Goal: Task Accomplishment & Management: Manage account settings

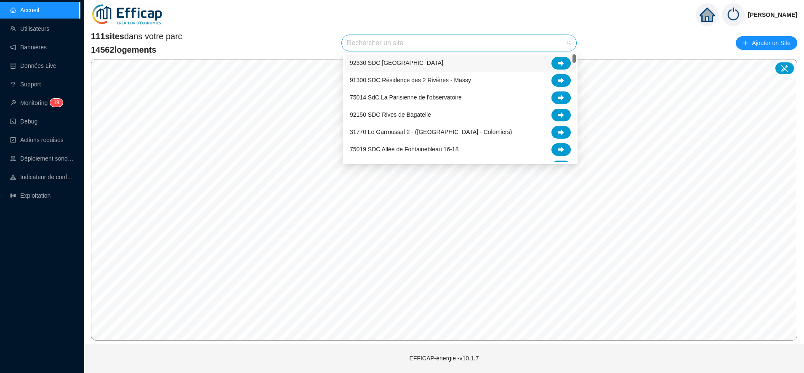
click at [389, 46] on input "search" at bounding box center [455, 43] width 217 height 16
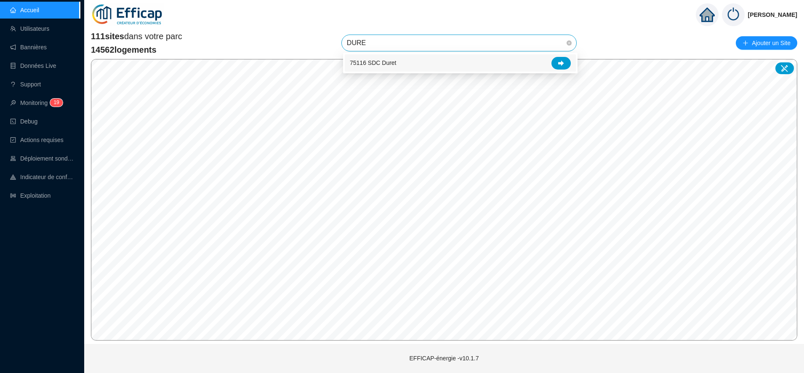
type input "DURET"
click at [564, 63] on icon at bounding box center [561, 63] width 6 height 6
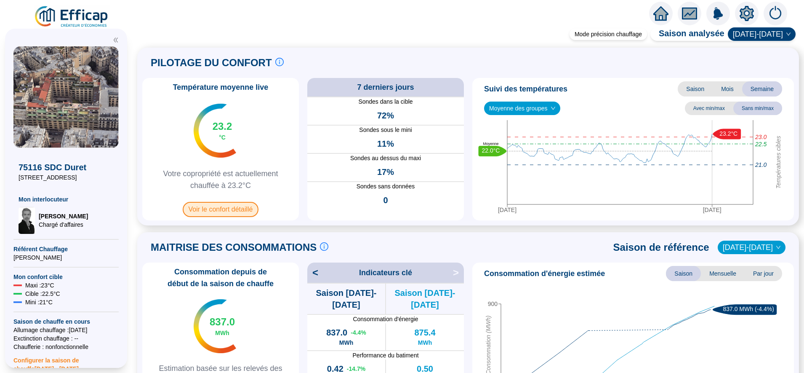
click at [246, 209] on span "Voir le confort détaillé" at bounding box center [221, 209] width 76 height 15
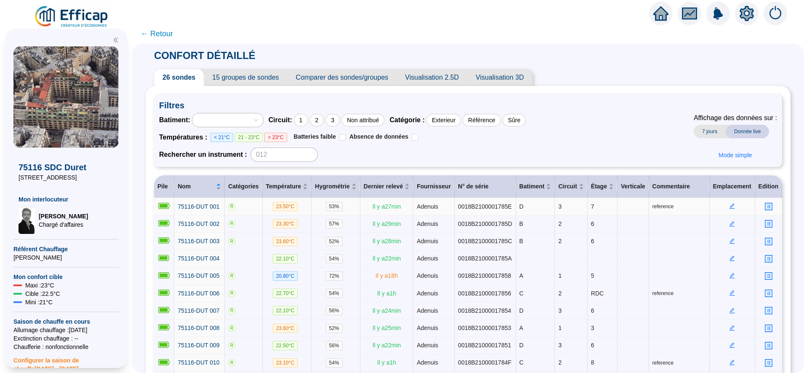
click at [729, 204] on icon "edit" at bounding box center [732, 206] width 6 height 6
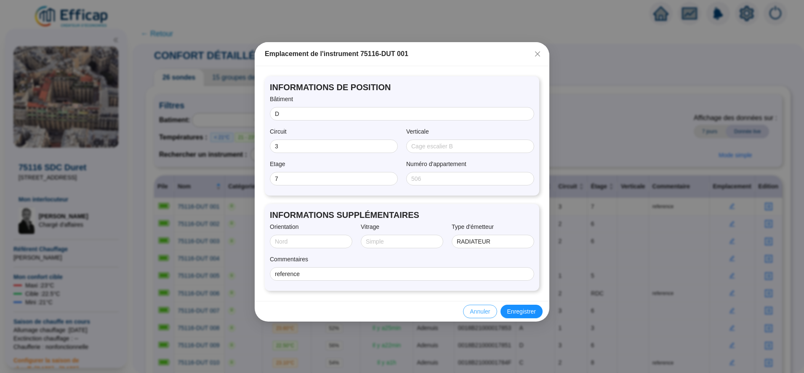
click at [474, 314] on span "Annuler" at bounding box center [480, 311] width 20 height 9
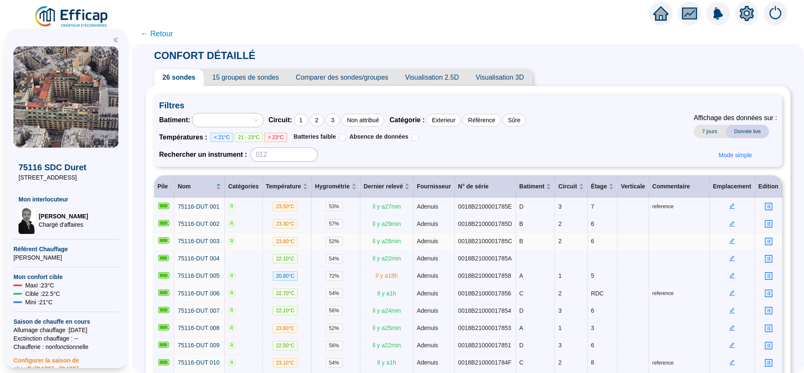
click at [729, 241] on icon "edit" at bounding box center [732, 241] width 6 height 6
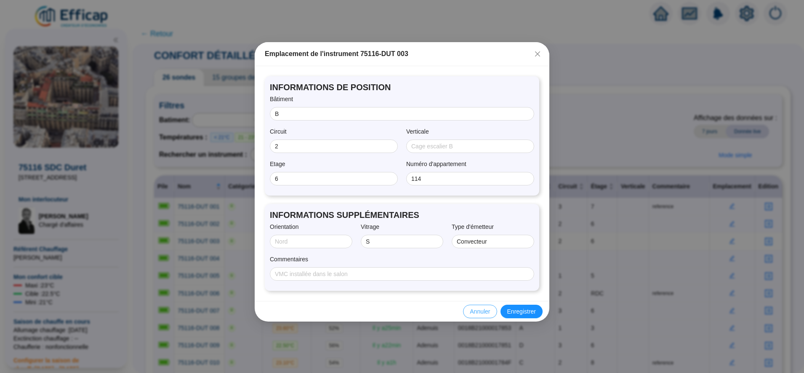
click at [480, 308] on span "Annuler" at bounding box center [480, 311] width 20 height 9
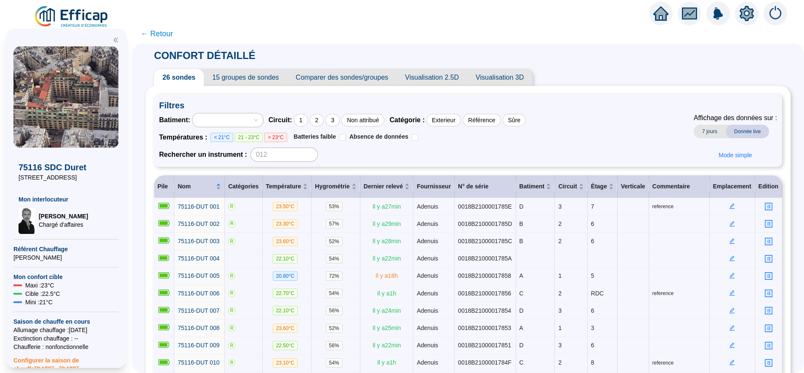
click at [164, 32] on span "← Retour" at bounding box center [157, 34] width 32 height 12
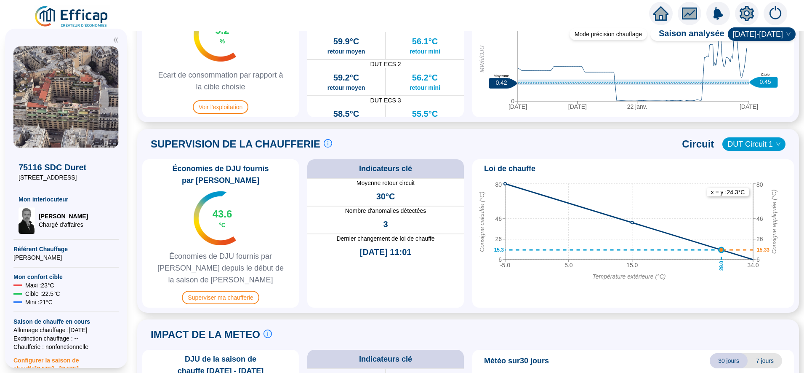
scroll to position [473, 0]
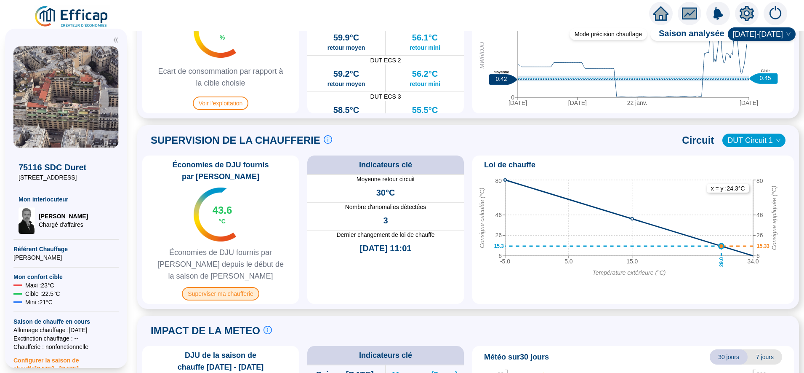
click at [232, 288] on span "Superviser ma chaufferie" at bounding box center [220, 293] width 77 height 13
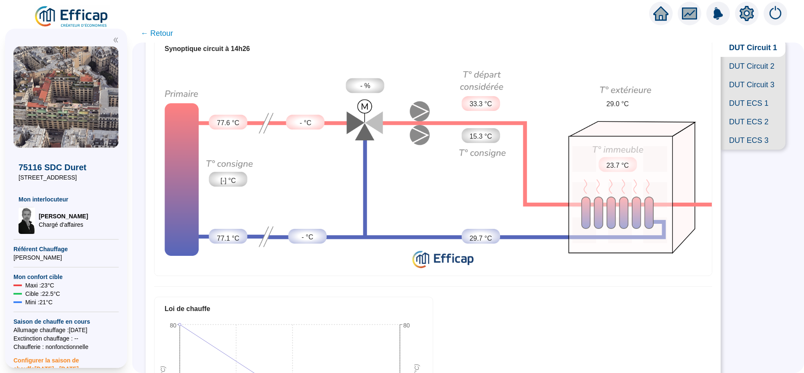
scroll to position [57, 0]
click at [747, 69] on span "DUT Circuit 2" at bounding box center [753, 65] width 65 height 19
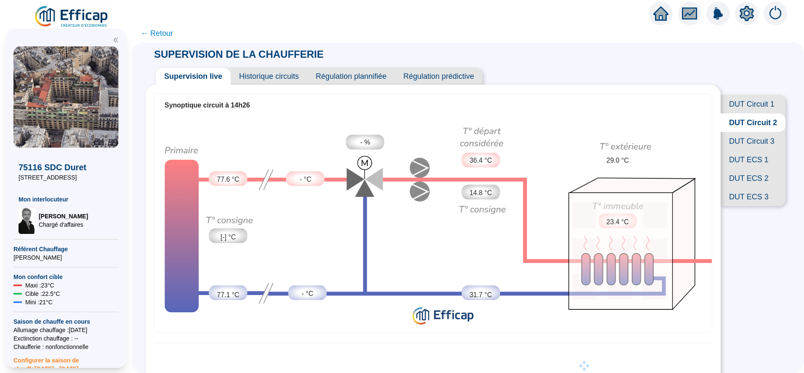
click at [731, 150] on span "DUT Circuit 3" at bounding box center [753, 141] width 65 height 19
click at [168, 33] on span "← Retour" at bounding box center [157, 33] width 32 height 12
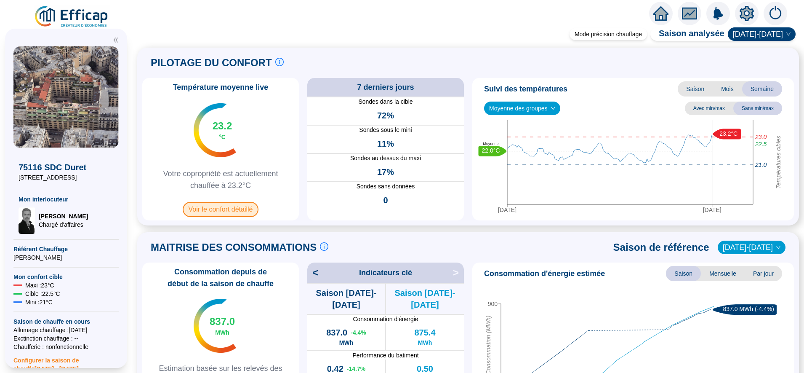
click at [232, 207] on span "Voir le confort détaillé" at bounding box center [221, 209] width 76 height 15
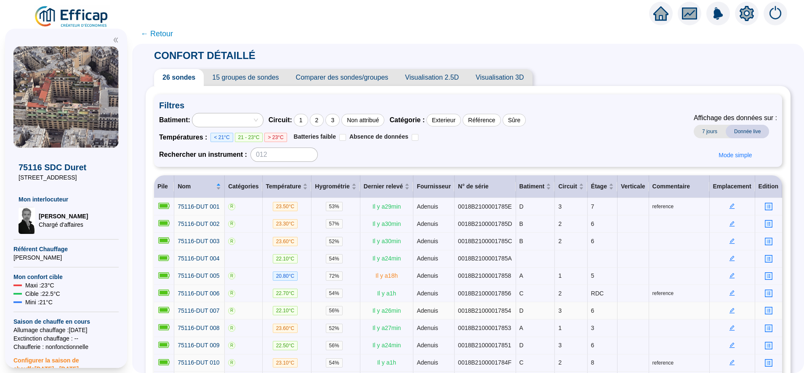
click at [730, 307] on icon "edit" at bounding box center [732, 309] width 5 height 5
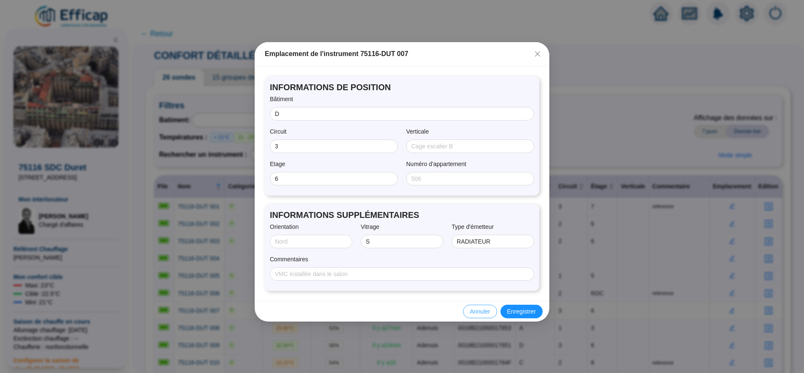
click at [480, 313] on span "Annuler" at bounding box center [480, 311] width 20 height 9
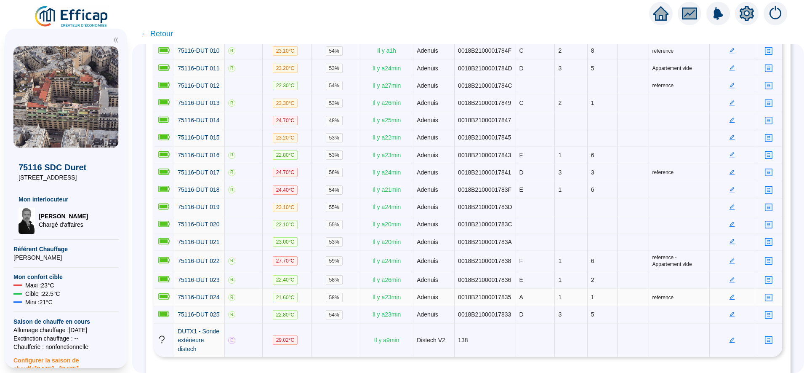
scroll to position [320, 0]
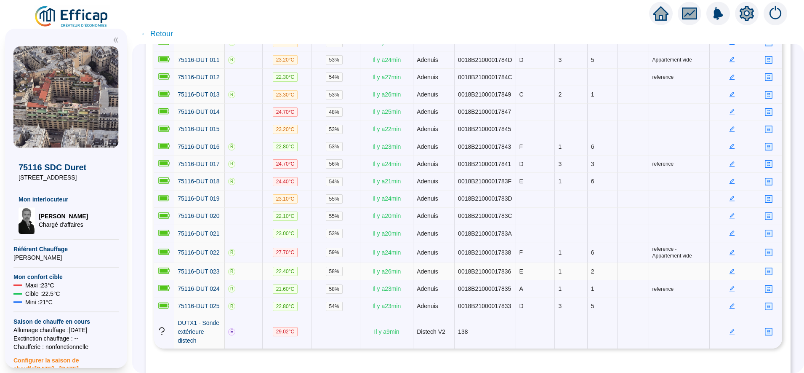
click at [729, 268] on icon "edit" at bounding box center [732, 271] width 6 height 6
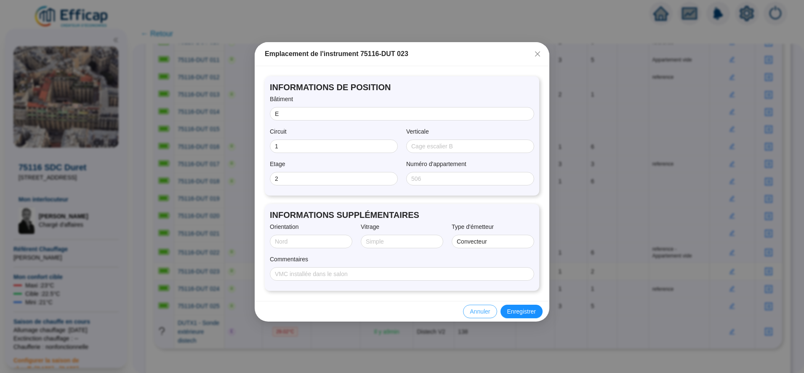
click at [483, 312] on span "Annuler" at bounding box center [480, 311] width 20 height 9
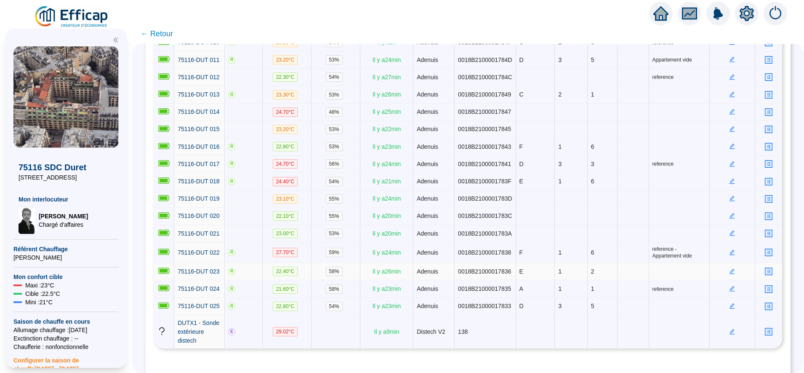
scroll to position [326, 0]
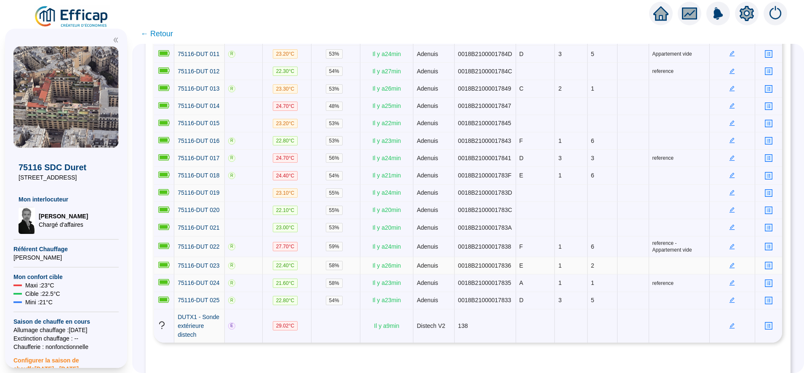
click at [730, 262] on icon "edit" at bounding box center [732, 264] width 5 height 5
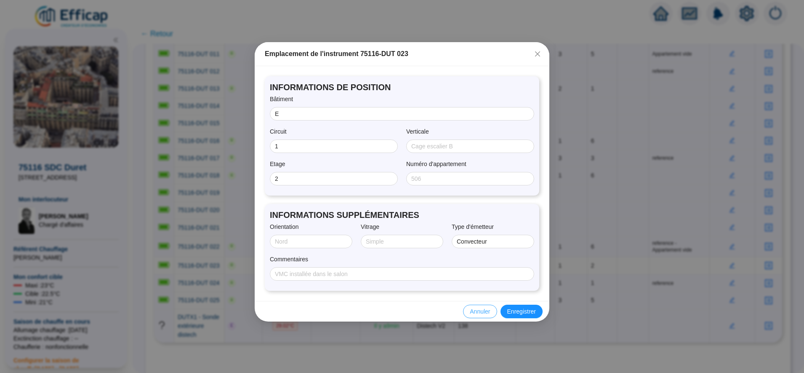
click at [486, 310] on span "Annuler" at bounding box center [480, 311] width 20 height 9
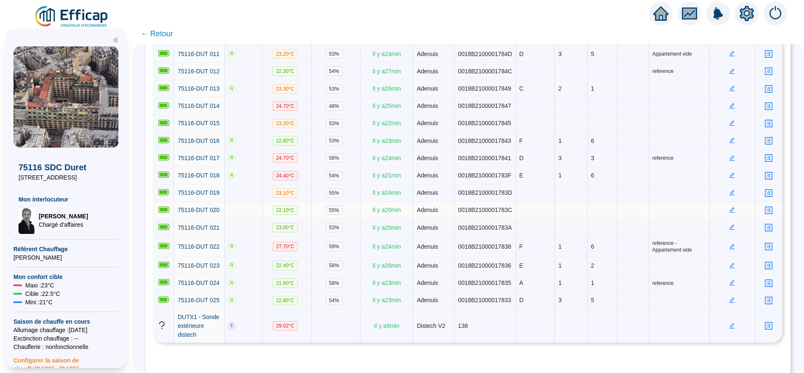
click at [729, 207] on icon "edit" at bounding box center [732, 210] width 6 height 6
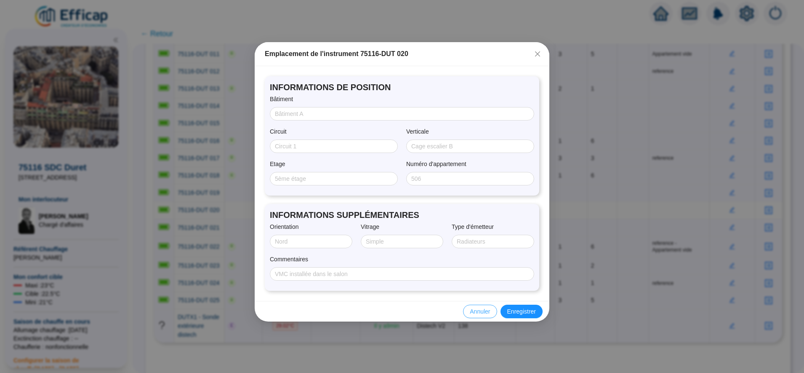
click at [479, 309] on span "Annuler" at bounding box center [480, 311] width 20 height 9
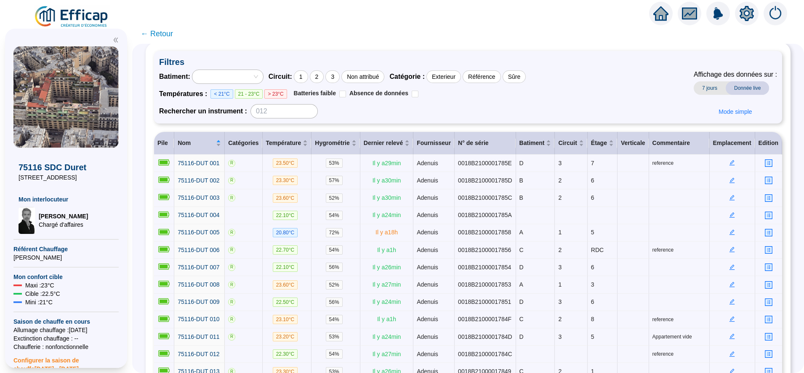
scroll to position [0, 0]
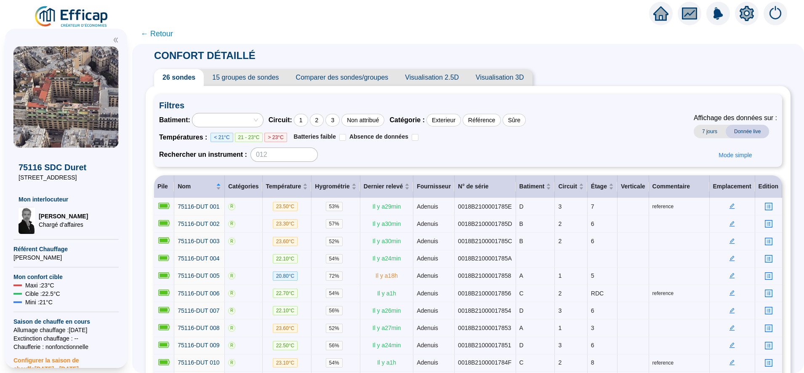
click at [281, 77] on span "15 groupes de sondes" at bounding box center [245, 77] width 83 height 17
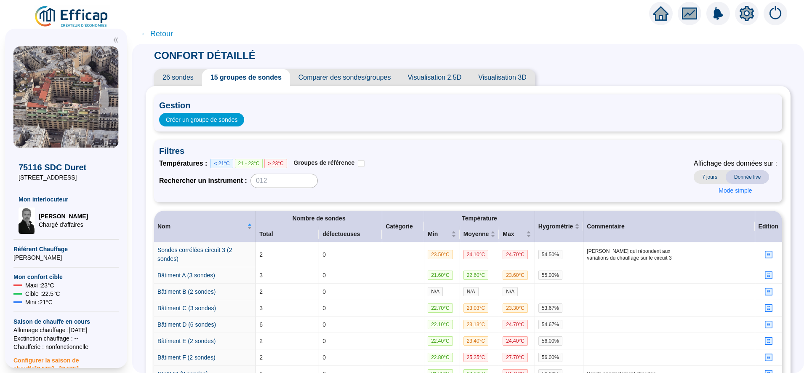
click at [194, 80] on span "26 sondes" at bounding box center [178, 77] width 48 height 17
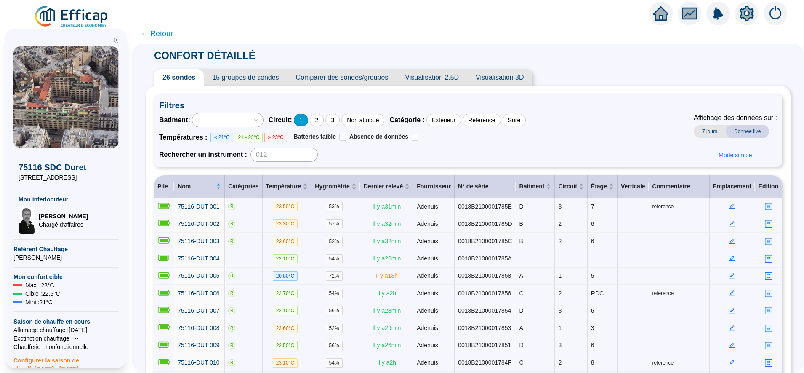
click at [308, 115] on div "1" at bounding box center [301, 120] width 14 height 13
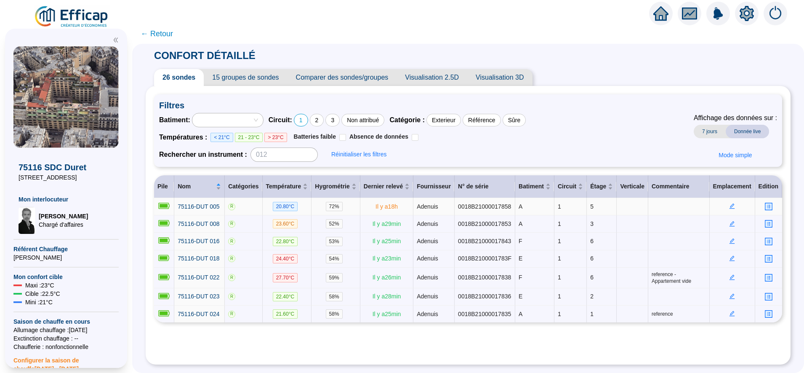
click at [723, 207] on td at bounding box center [732, 206] width 45 height 17
click at [730, 207] on icon "edit" at bounding box center [732, 205] width 5 height 5
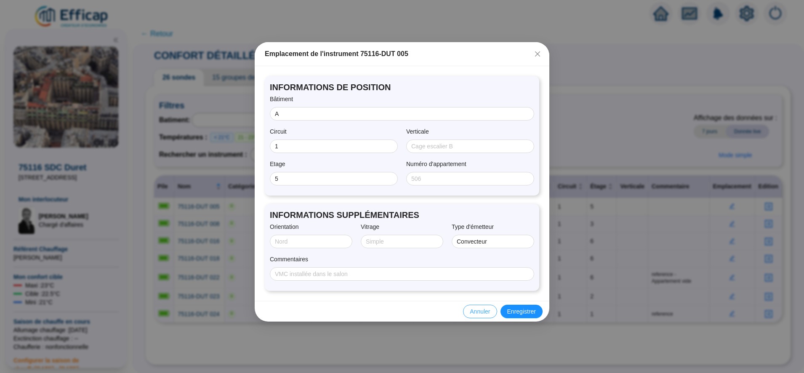
click at [482, 315] on span "Annuler" at bounding box center [480, 311] width 20 height 9
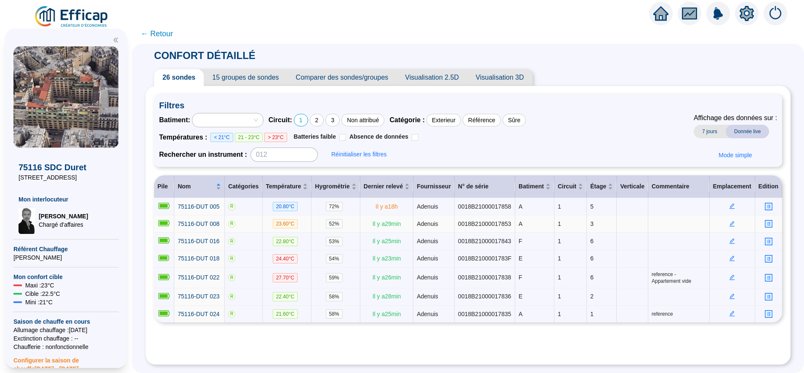
click at [729, 225] on icon "edit" at bounding box center [732, 224] width 6 height 6
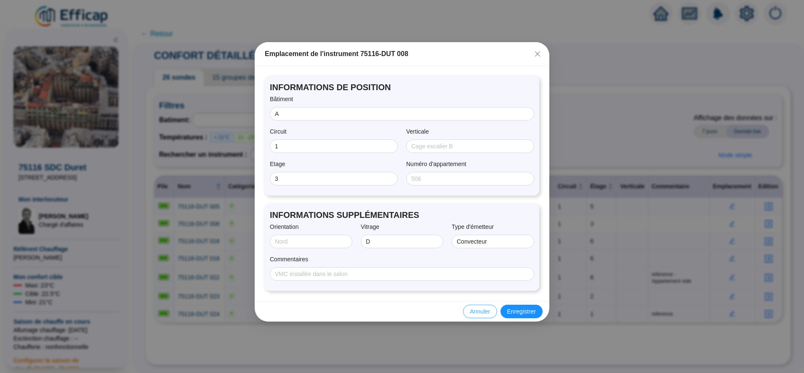
click at [484, 310] on span "Annuler" at bounding box center [480, 311] width 20 height 9
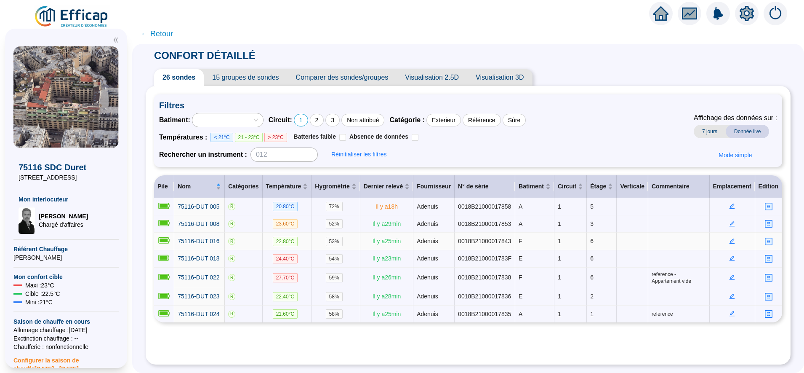
click at [729, 241] on icon "edit" at bounding box center [732, 241] width 6 height 6
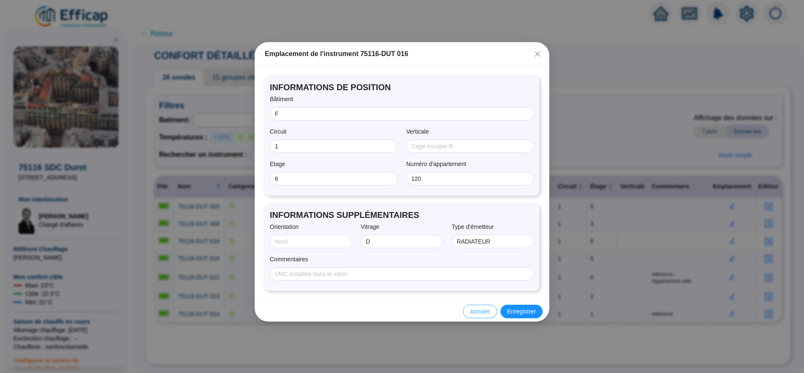
click at [483, 309] on span "Annuler" at bounding box center [480, 311] width 20 height 9
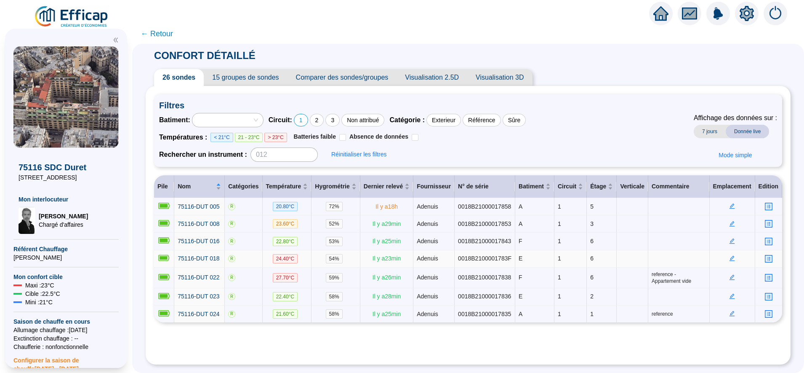
click at [730, 256] on icon "edit" at bounding box center [732, 258] width 5 height 5
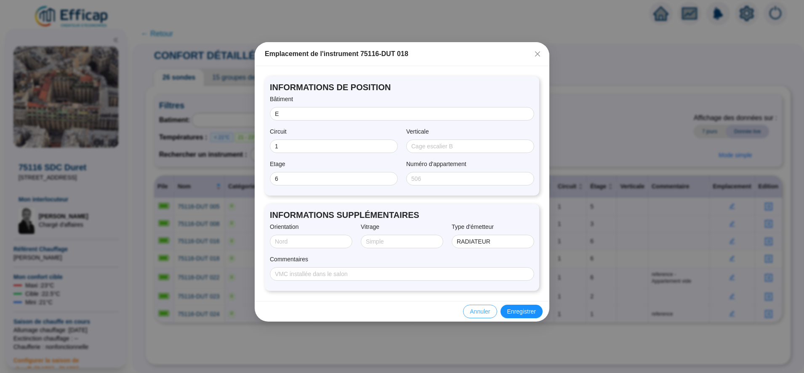
click at [475, 308] on span "Annuler" at bounding box center [480, 311] width 20 height 9
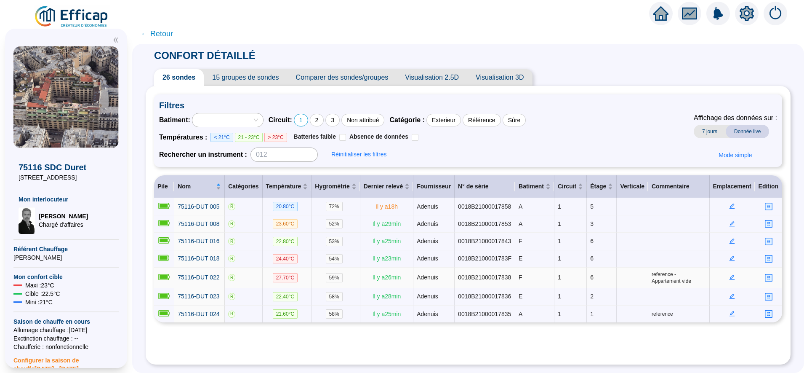
click at [729, 275] on icon "edit" at bounding box center [732, 277] width 6 height 6
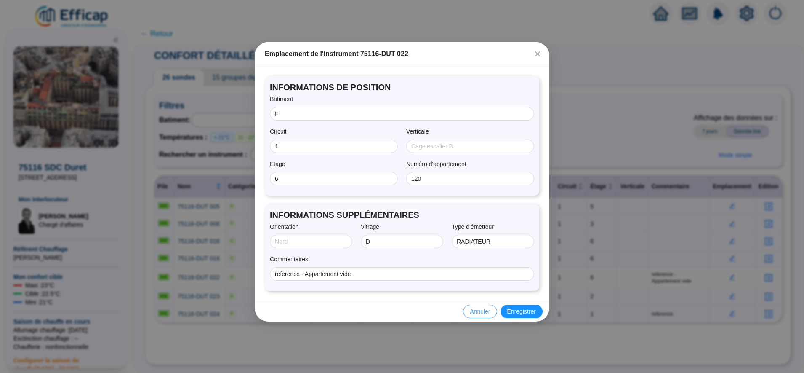
click at [475, 315] on span "Annuler" at bounding box center [480, 311] width 20 height 9
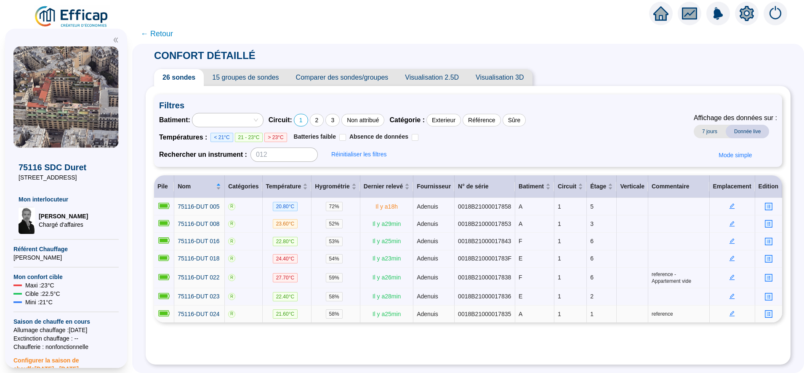
click at [729, 310] on icon "edit" at bounding box center [732, 313] width 6 height 6
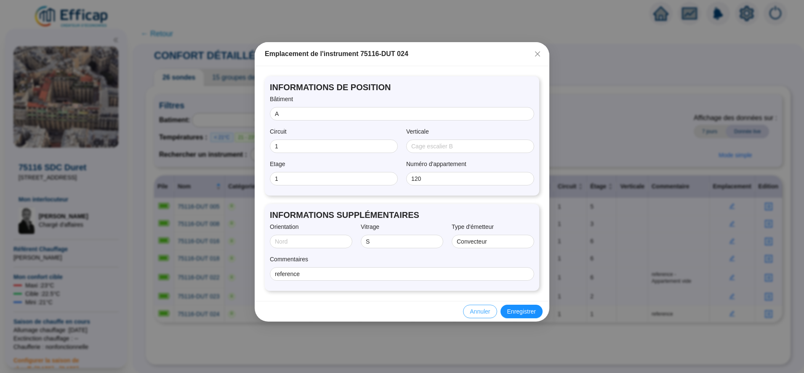
click at [483, 310] on span "Annuler" at bounding box center [480, 311] width 20 height 9
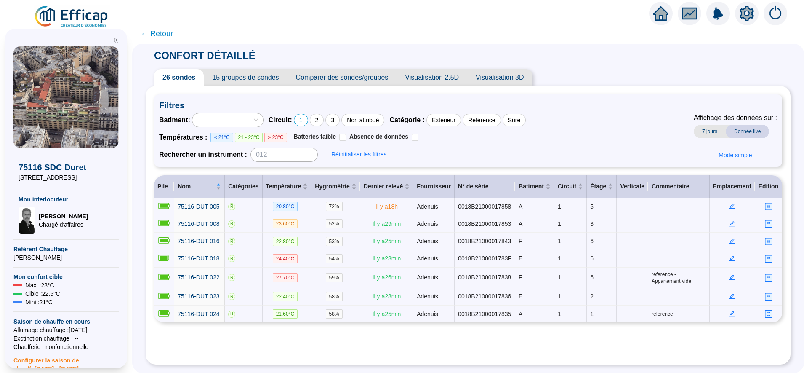
click at [273, 80] on span "15 groupes de sondes" at bounding box center [245, 77] width 83 height 17
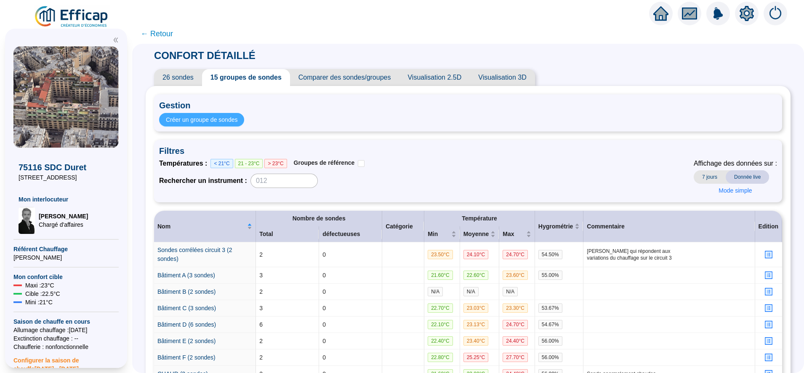
click at [224, 117] on span "Créer un groupe de sondes" at bounding box center [202, 119] width 72 height 9
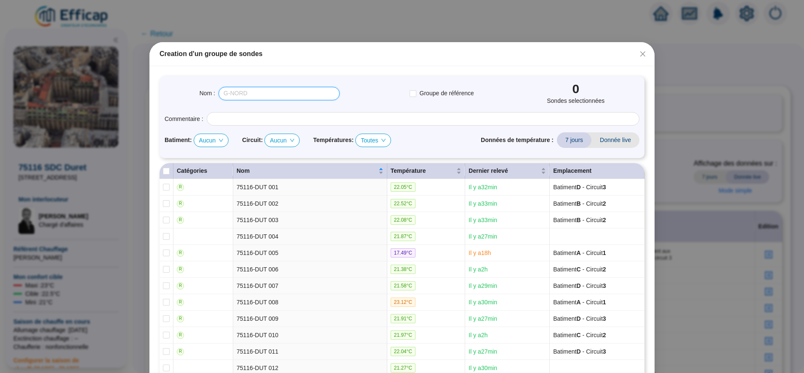
click at [230, 95] on input "text" at bounding box center [279, 93] width 121 height 13
type input "c"
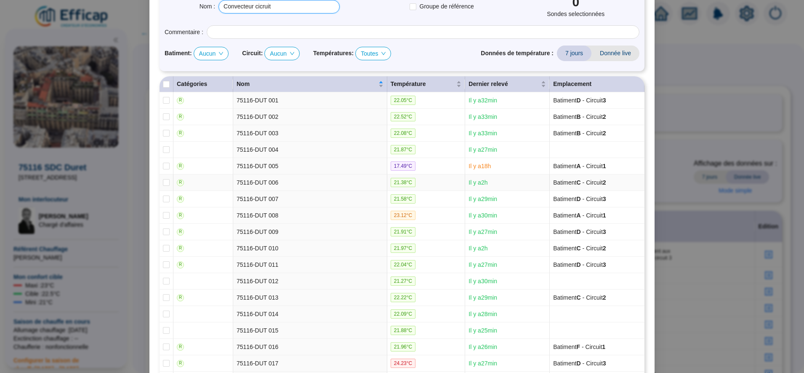
scroll to position [85, 0]
click at [219, 53] on icon "down" at bounding box center [221, 54] width 5 height 5
click at [202, 52] on span "Aucun" at bounding box center [211, 54] width 24 height 13
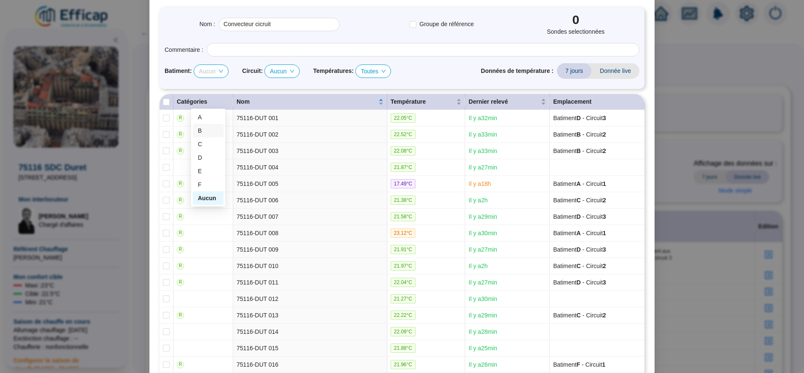
scroll to position [0, 0]
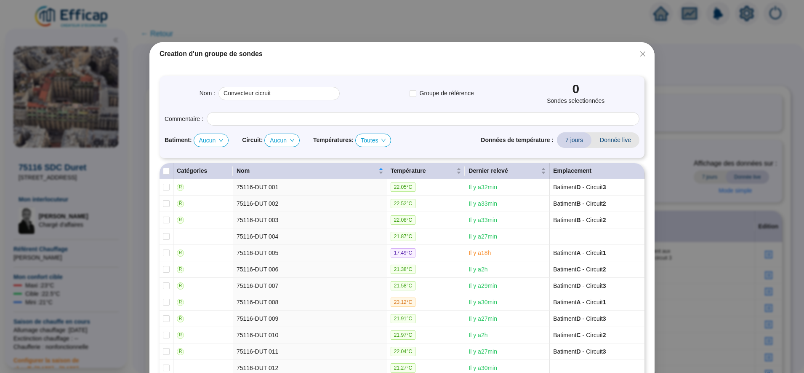
click at [363, 92] on div "Nom : Convecteur cicruit Groupe de référence 0 Sondes selectionnées" at bounding box center [402, 93] width 475 height 24
click at [281, 98] on input "Convecteur cicruit" at bounding box center [279, 93] width 121 height 13
click at [283, 139] on span "Aucun" at bounding box center [282, 140] width 24 height 13
type input "Convecteur cicruit 1"
click at [278, 155] on div "1" at bounding box center [280, 156] width 21 height 9
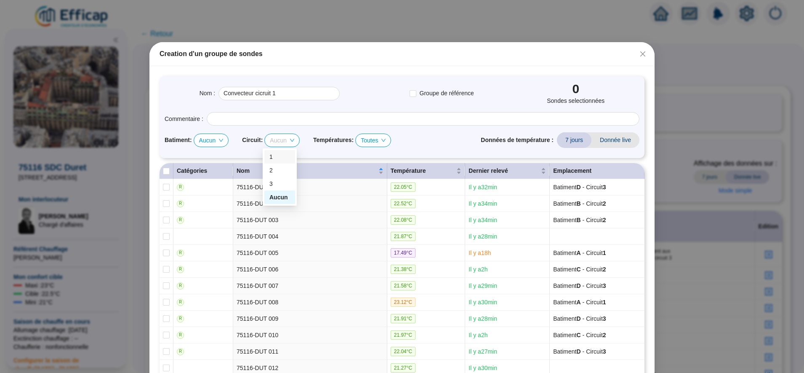
checkbox input "true"
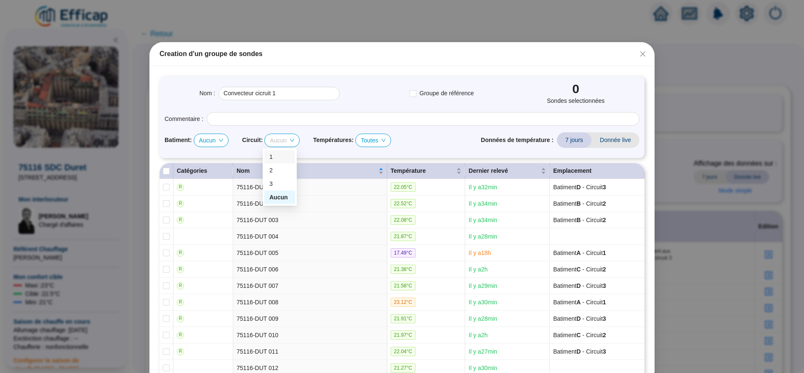
checkbox input "true"
type input "Convecteur cicruit 1 (7 sondes)"
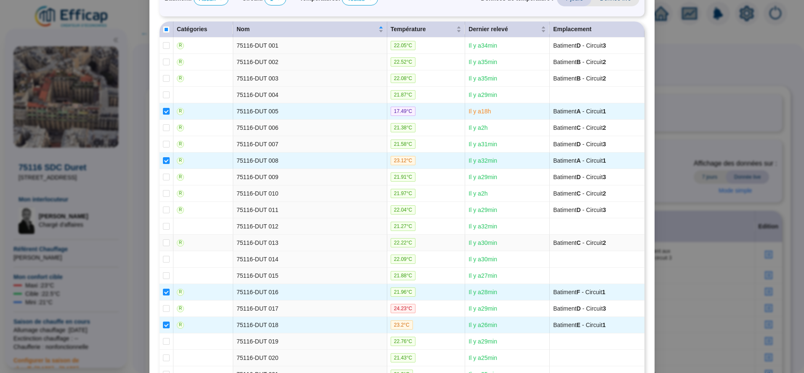
scroll to position [147, 0]
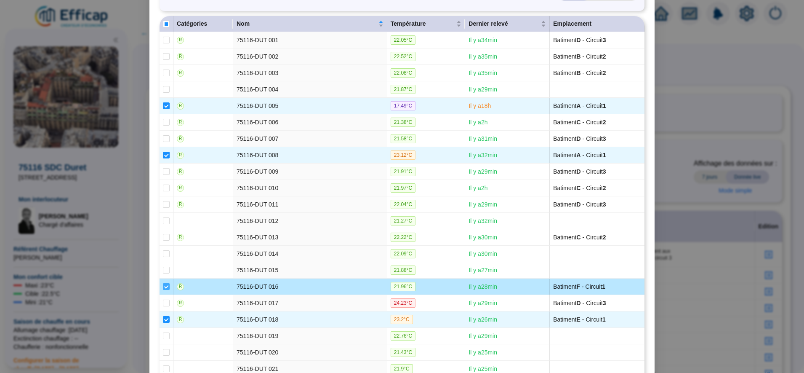
click at [163, 287] on input "checkbox" at bounding box center [166, 286] width 7 height 7
checkbox input "false"
type input "Convecteur cicruit 1 (6 sondes)"
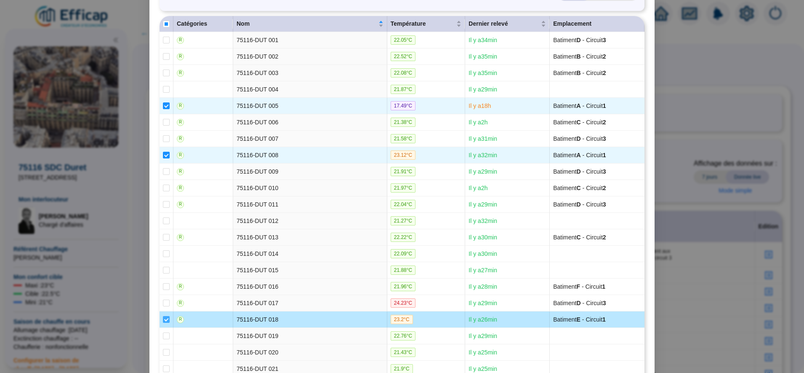
click at [163, 320] on input "checkbox" at bounding box center [166, 319] width 7 height 7
checkbox input "false"
type input "Convecteur cicruit 1 (5 sondes)"
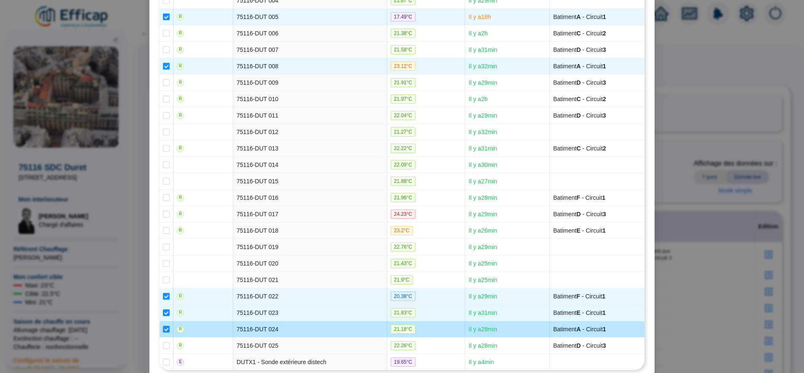
scroll to position [236, 0]
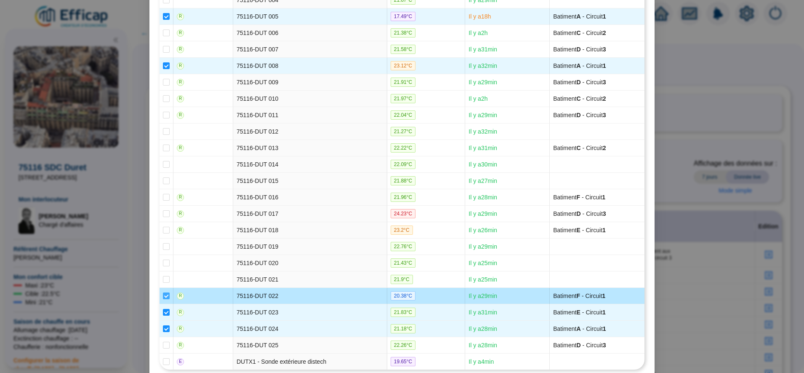
click at [163, 293] on input "checkbox" at bounding box center [166, 295] width 7 height 7
checkbox input "false"
type input "Convecteur cicruit 1 (4 sondes)"
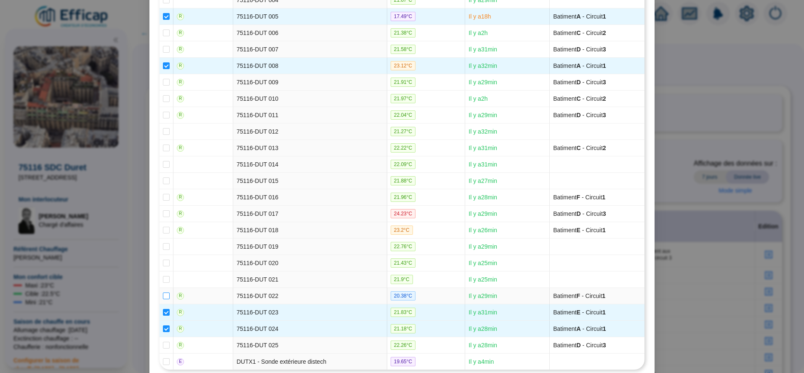
click at [163, 293] on input "checkbox" at bounding box center [166, 295] width 7 height 7
checkbox input "true"
type input "Convecteur cicruit 1 (5 sondes)"
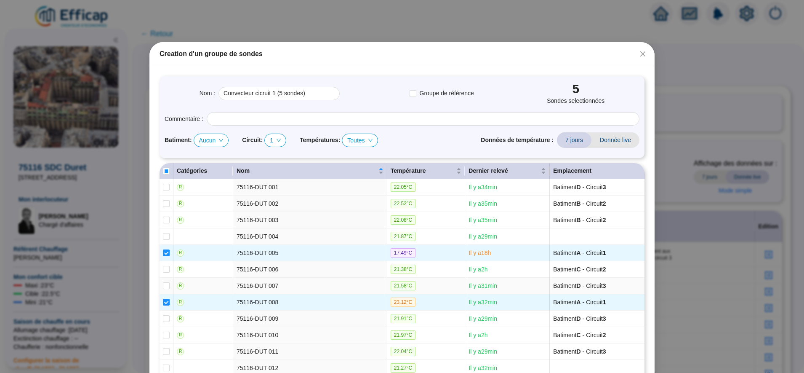
scroll to position [274, 0]
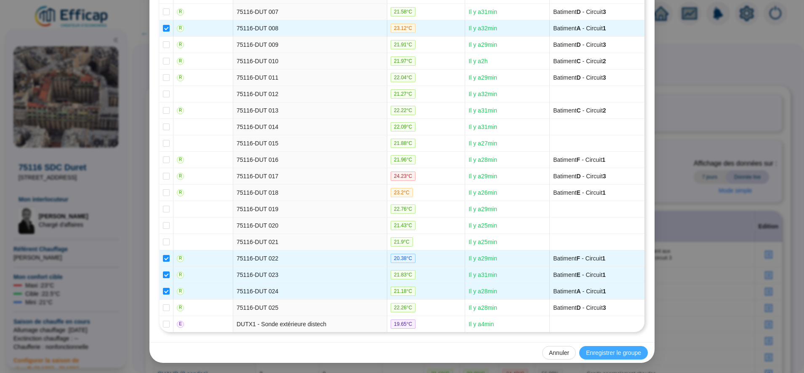
click at [606, 350] on span "Enregistrer le groupe" at bounding box center [613, 352] width 55 height 9
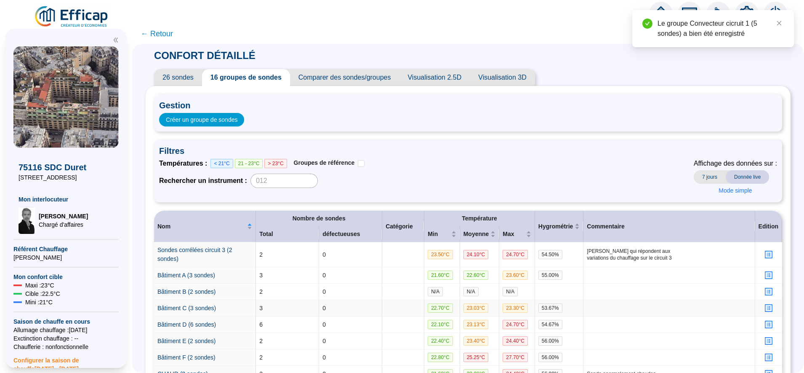
scroll to position [187, 0]
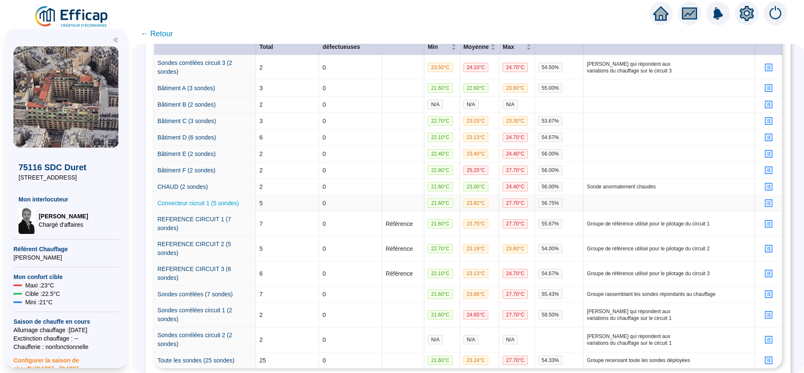
click at [226, 200] on link "Convecteur cicruit 1 (5 sondes)" at bounding box center [198, 203] width 82 height 7
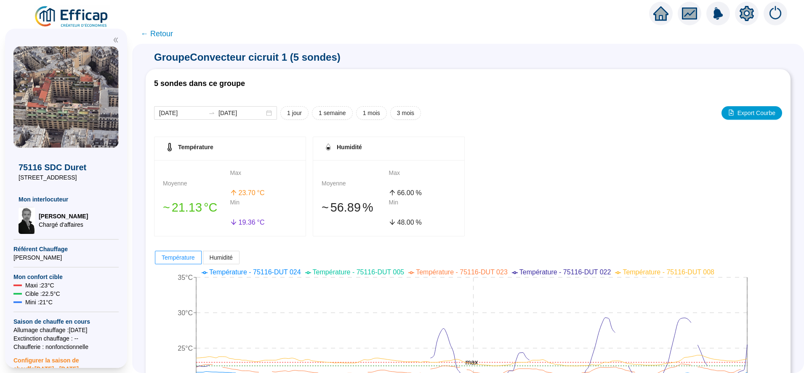
click at [165, 29] on span "← Retour" at bounding box center [157, 34] width 32 height 12
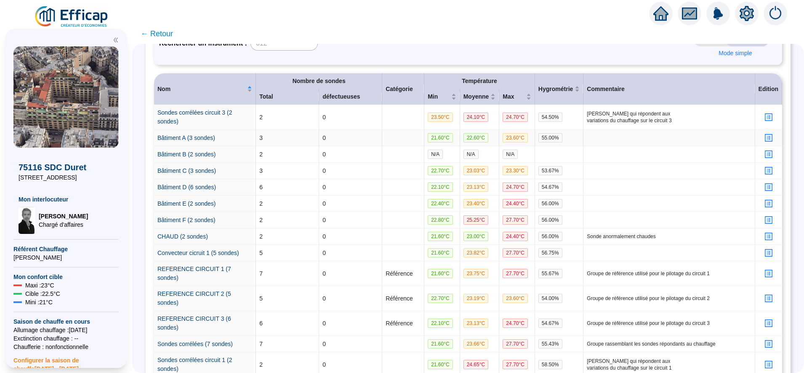
scroll to position [139, 0]
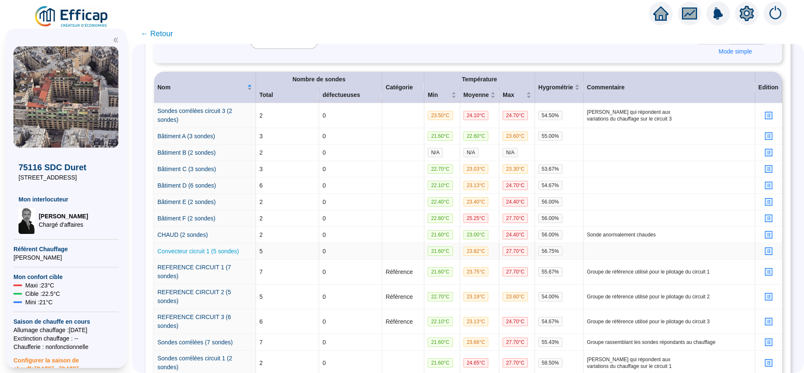
click at [224, 248] on link "Convecteur cicruit 1 (5 sondes)" at bounding box center [198, 251] width 82 height 7
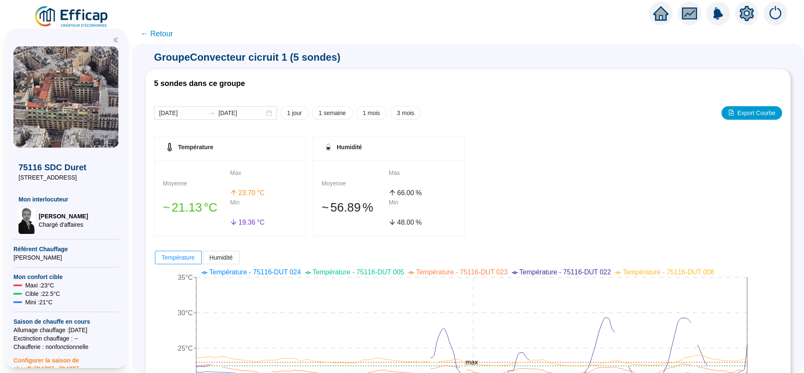
click at [168, 36] on span "← Retour" at bounding box center [157, 34] width 32 height 12
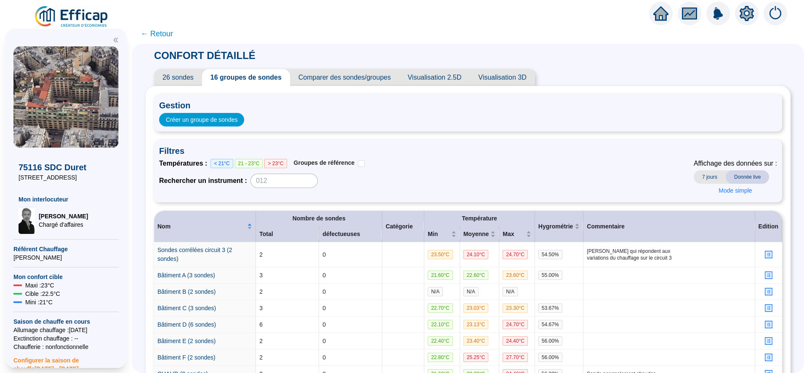
click at [193, 72] on span "26 sondes" at bounding box center [178, 77] width 48 height 17
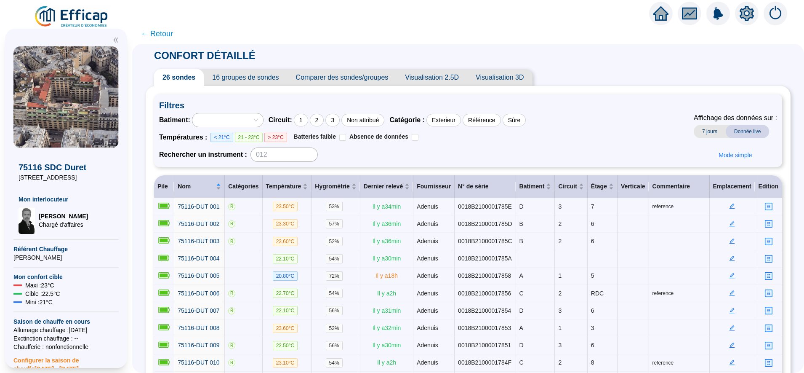
click at [251, 77] on span "16 groupes de sondes" at bounding box center [245, 77] width 83 height 17
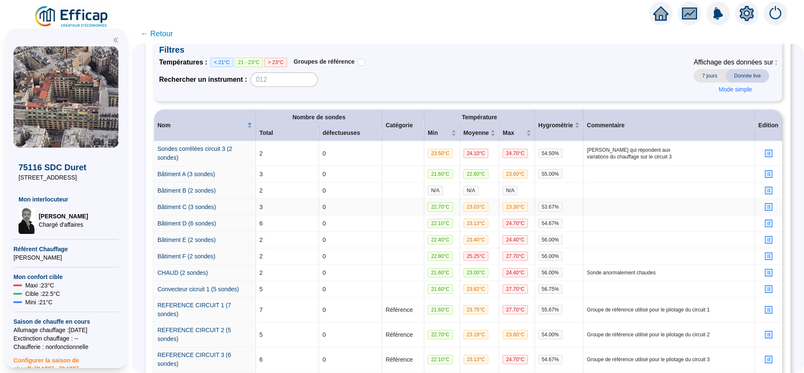
scroll to position [108, 0]
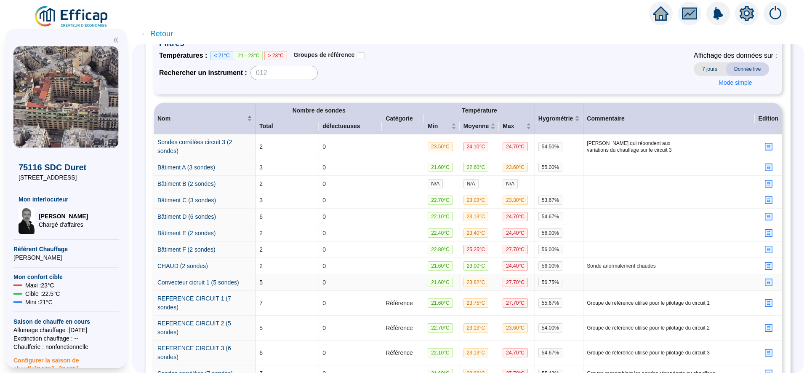
click at [766, 279] on icon "profile" at bounding box center [769, 282] width 6 height 6
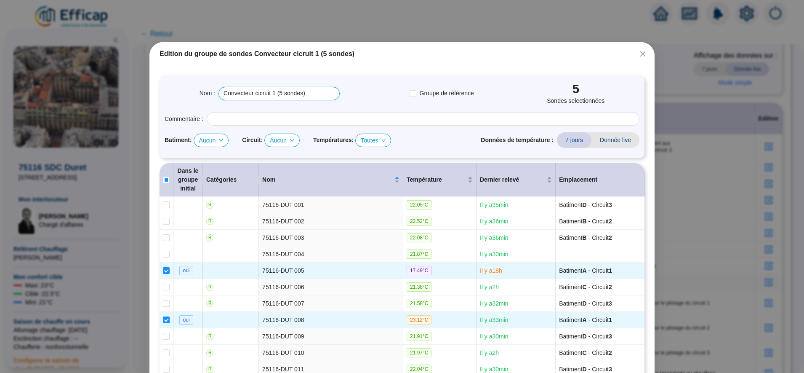
click at [259, 93] on input "Convecteur cicruit 1 (5 sondes)" at bounding box center [279, 93] width 121 height 13
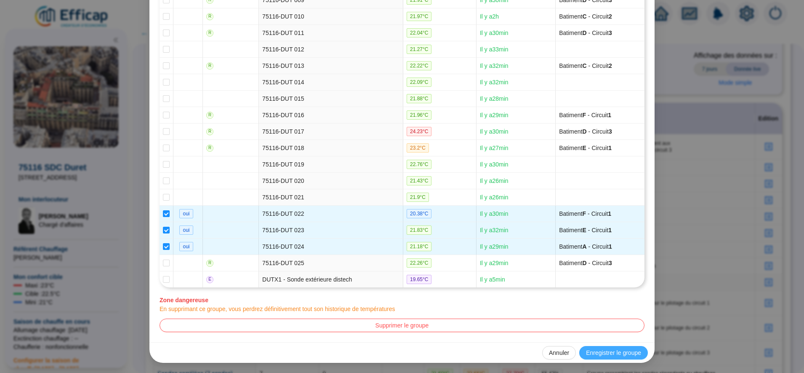
type input "Convecteur circuit 1 (5 sondes)"
click at [621, 354] on span "Enregistrer le groupe" at bounding box center [613, 352] width 55 height 9
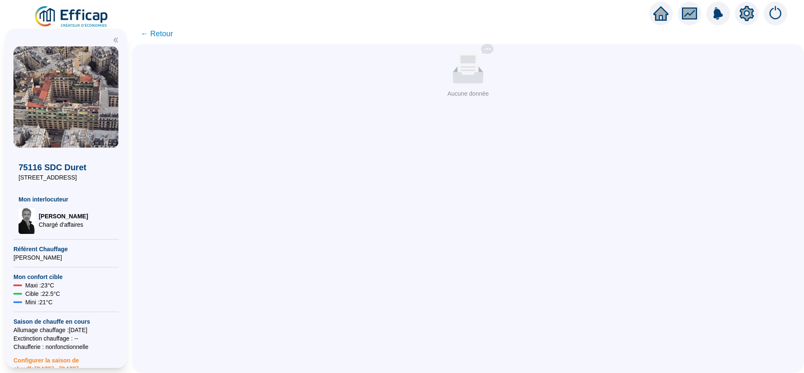
click at [169, 30] on span "← Retour" at bounding box center [157, 34] width 32 height 12
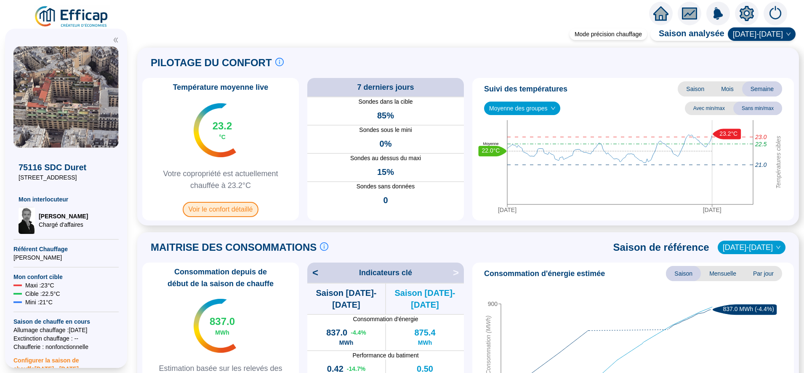
click at [243, 213] on span "Voir le confort détaillé" at bounding box center [221, 209] width 76 height 15
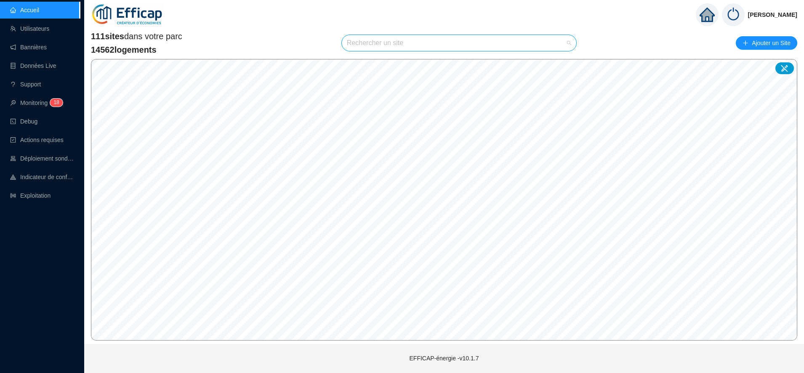
click at [373, 47] on input "search" at bounding box center [455, 43] width 217 height 16
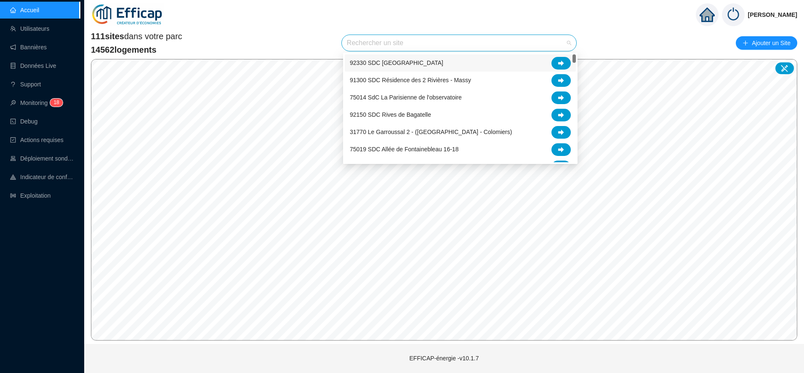
click at [413, 62] on span "92330 SDC [GEOGRAPHIC_DATA]" at bounding box center [396, 63] width 93 height 9
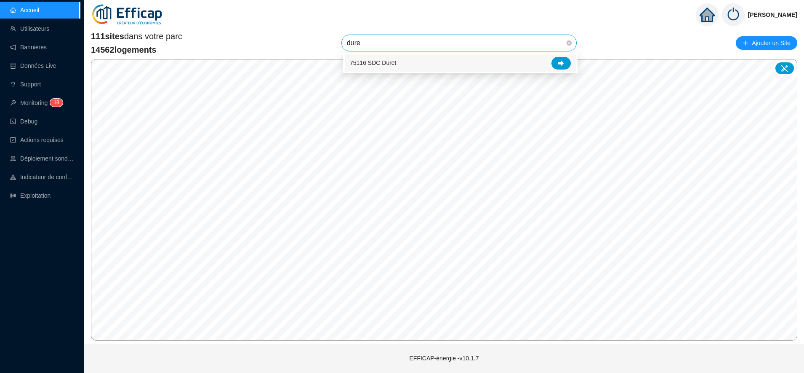
type input "duret"
click at [558, 68] on div at bounding box center [561, 63] width 19 height 13
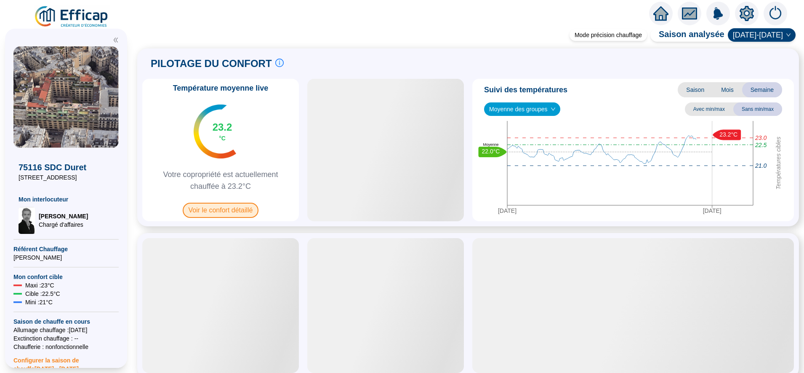
click at [209, 208] on span "Voir le confort détaillé" at bounding box center [221, 210] width 76 height 15
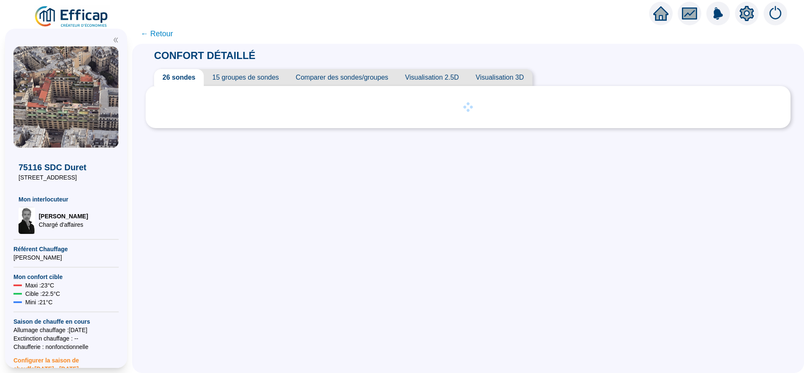
click at [259, 79] on span "15 groupes de sondes" at bounding box center [245, 77] width 83 height 17
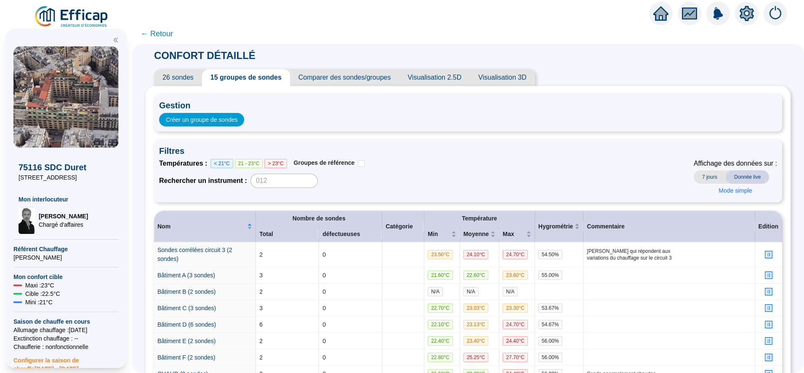
click at [182, 83] on span "26 sondes" at bounding box center [178, 77] width 48 height 17
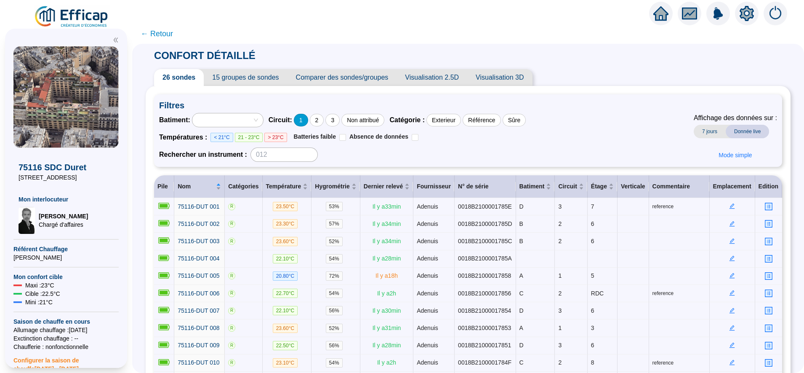
click at [308, 121] on div "1" at bounding box center [301, 120] width 14 height 13
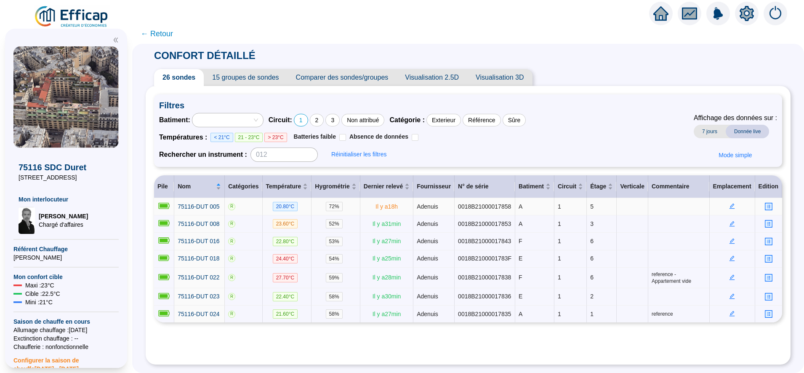
click at [730, 209] on icon "edit" at bounding box center [732, 205] width 5 height 5
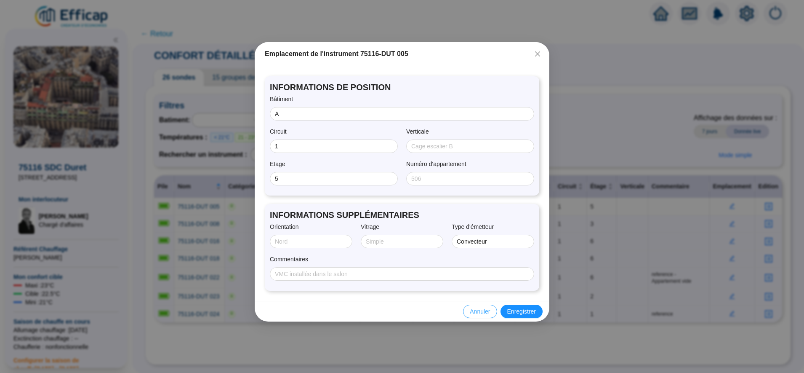
click at [484, 308] on span "Annuler" at bounding box center [480, 311] width 20 height 9
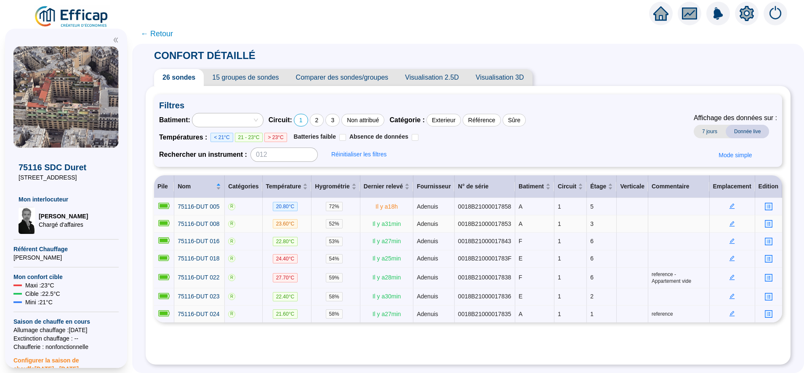
click at [729, 223] on icon "edit" at bounding box center [732, 224] width 6 height 6
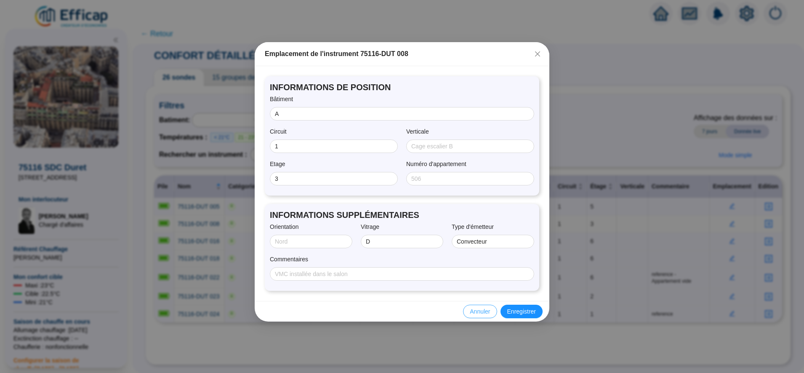
click at [480, 311] on span "Annuler" at bounding box center [480, 311] width 20 height 9
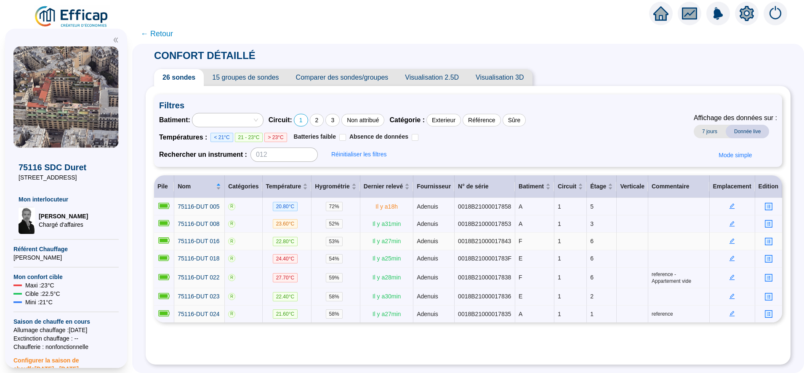
click at [731, 240] on icon "edit" at bounding box center [732, 240] width 3 height 3
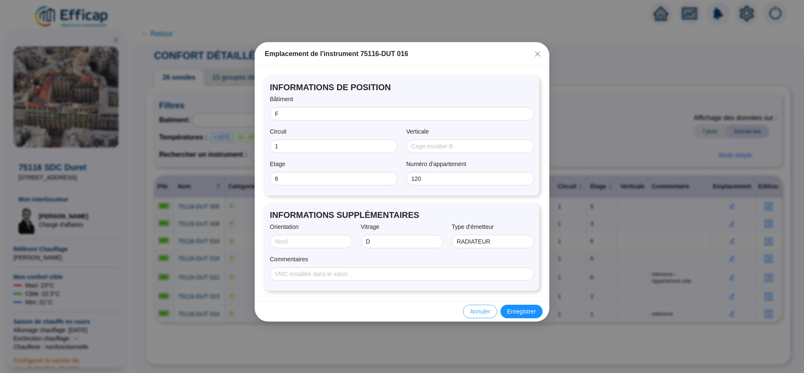
click at [485, 314] on span "Annuler" at bounding box center [480, 311] width 20 height 9
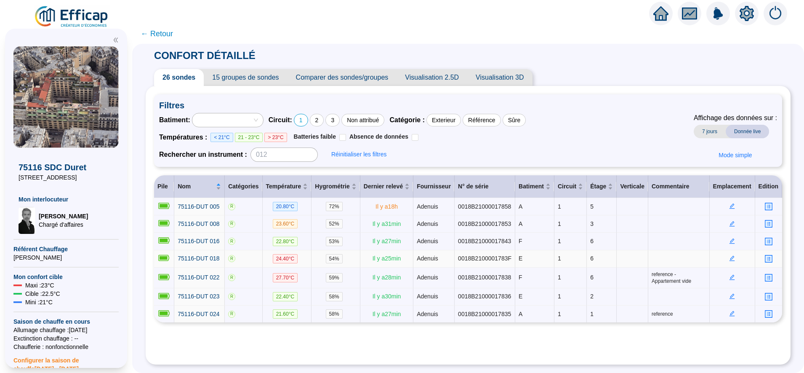
click at [729, 255] on icon "edit" at bounding box center [732, 258] width 6 height 6
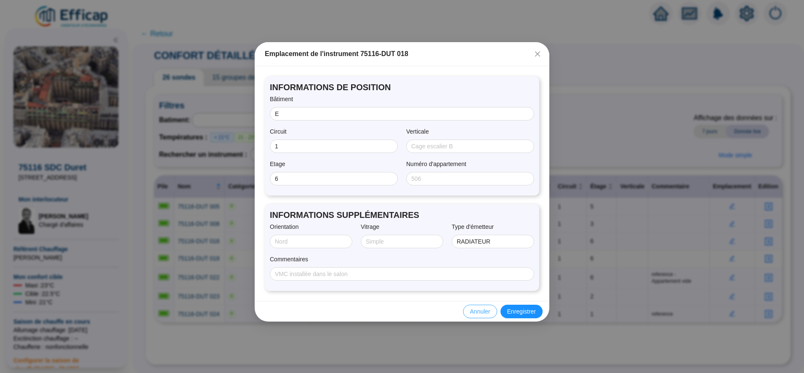
click at [476, 312] on span "Annuler" at bounding box center [480, 311] width 20 height 9
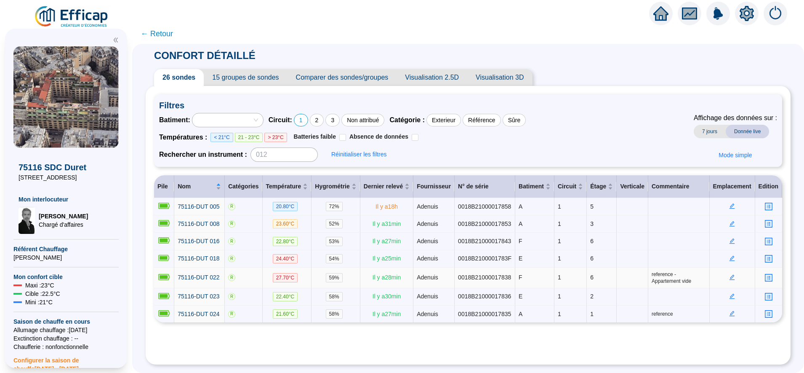
click at [729, 278] on icon "edit" at bounding box center [732, 277] width 6 height 6
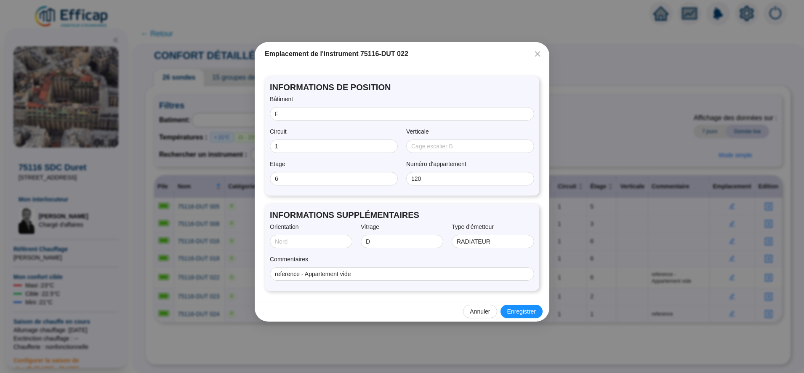
click at [490, 318] on div "Annuler Enregistrer" at bounding box center [402, 311] width 295 height 21
click at [488, 317] on button "Annuler" at bounding box center [480, 310] width 34 height 13
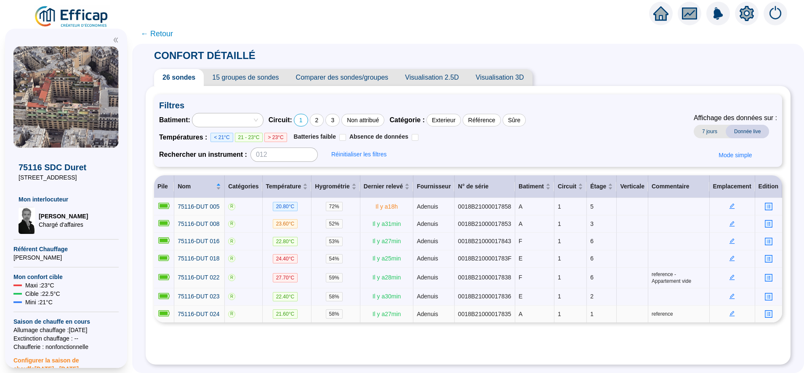
click at [727, 308] on td at bounding box center [732, 313] width 45 height 17
click at [730, 297] on icon "edit" at bounding box center [732, 296] width 5 height 5
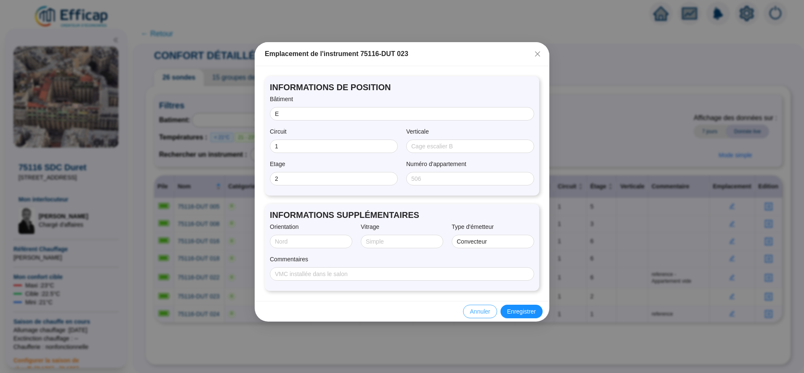
click at [480, 311] on span "Annuler" at bounding box center [480, 311] width 20 height 9
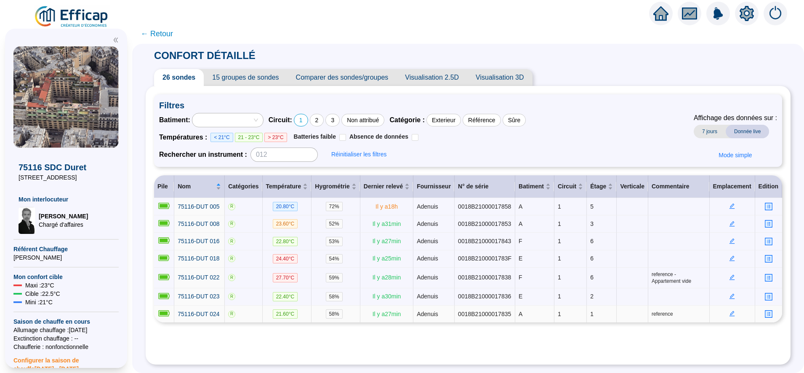
click at [727, 307] on td at bounding box center [732, 313] width 45 height 17
click at [730, 311] on icon "edit" at bounding box center [732, 313] width 5 height 5
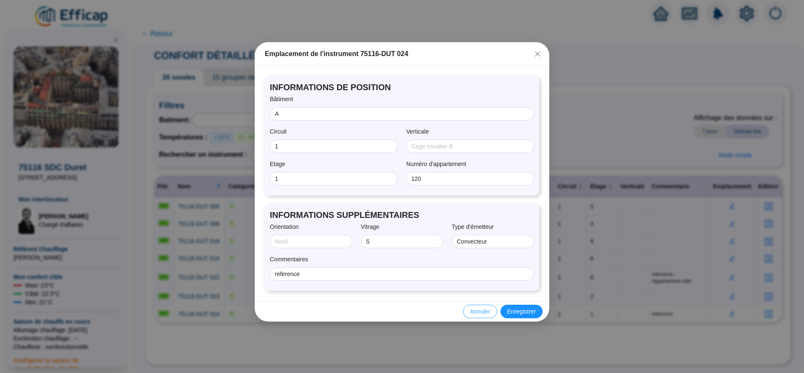
click at [483, 311] on span "Annuler" at bounding box center [480, 311] width 20 height 9
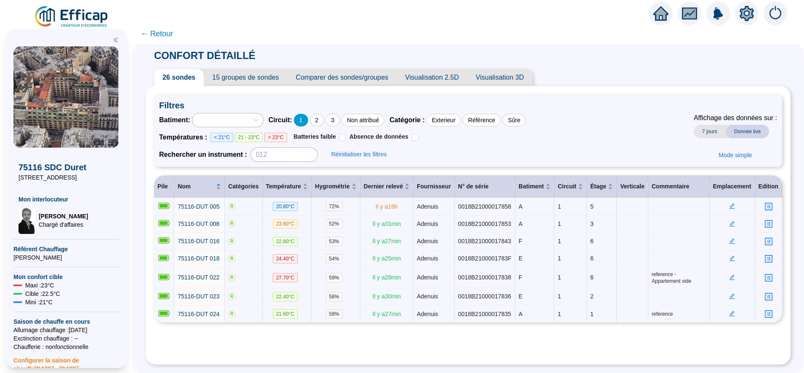
drag, startPoint x: 303, startPoint y: 125, endPoint x: 310, endPoint y: 120, distance: 8.8
click at [310, 120] on div "Circuit : 1 2 3 Non attribué" at bounding box center [327, 120] width 116 height 13
click at [308, 120] on div "1" at bounding box center [301, 120] width 14 height 13
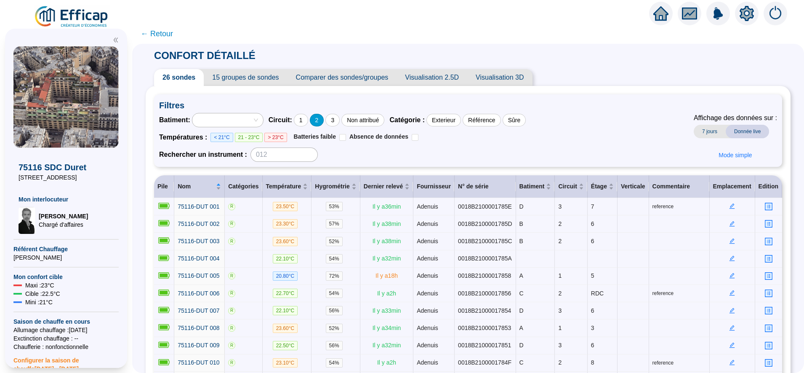
click at [323, 120] on div "2" at bounding box center [317, 120] width 14 height 13
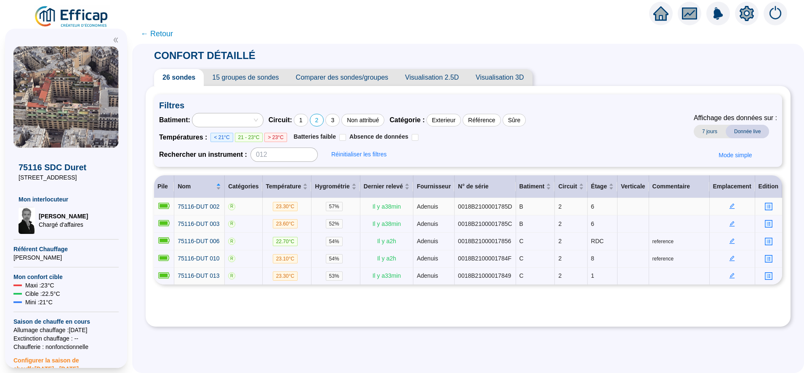
click at [729, 205] on icon "edit" at bounding box center [732, 206] width 6 height 6
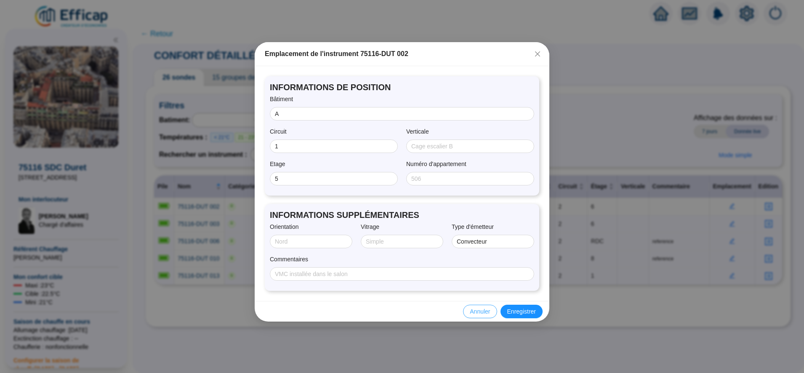
click at [484, 313] on span "Annuler" at bounding box center [480, 311] width 20 height 9
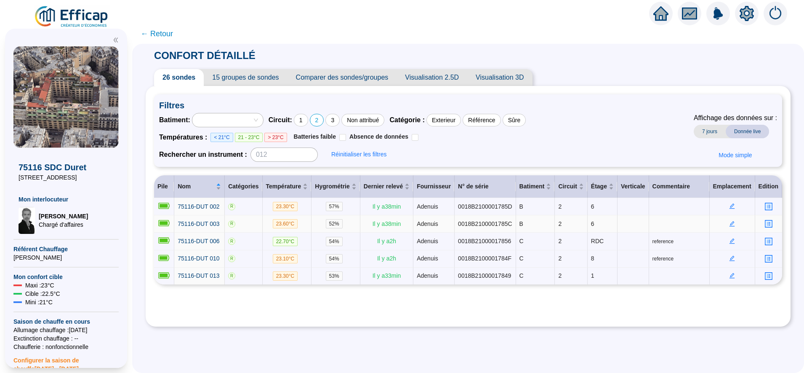
click at [730, 223] on icon "edit" at bounding box center [732, 223] width 5 height 5
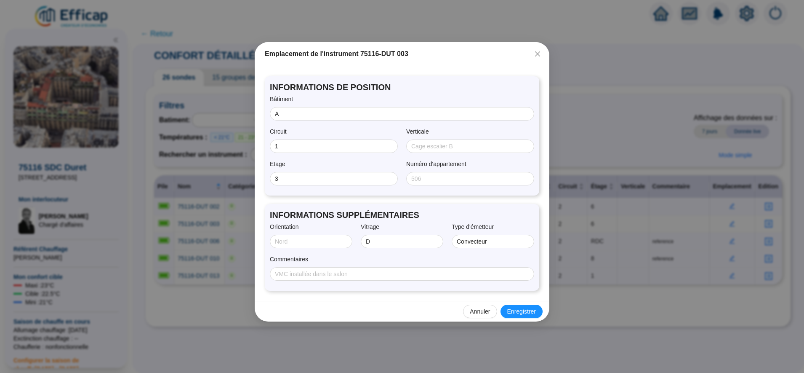
click at [475, 302] on div "Annuler Enregistrer" at bounding box center [402, 311] width 295 height 21
click at [476, 310] on span "Annuler" at bounding box center [480, 311] width 20 height 9
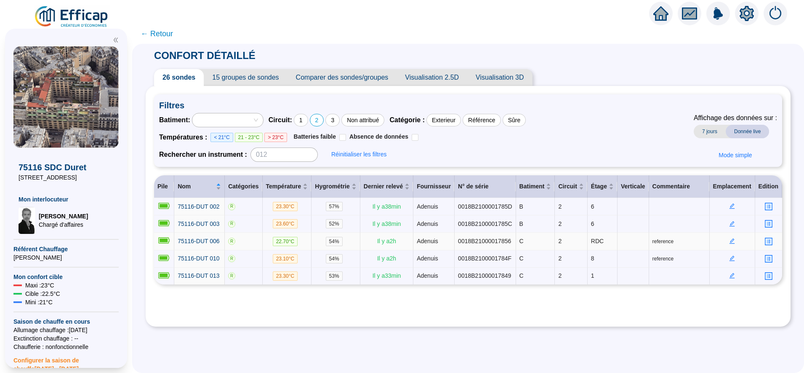
click at [729, 239] on icon "edit" at bounding box center [732, 241] width 6 height 6
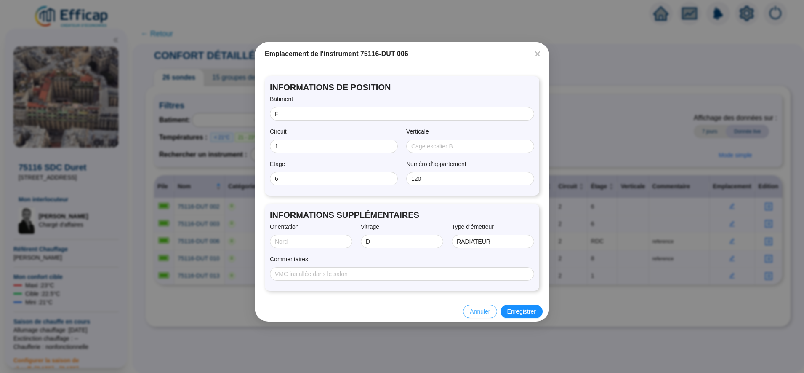
click at [477, 316] on button "Annuler" at bounding box center [480, 310] width 34 height 13
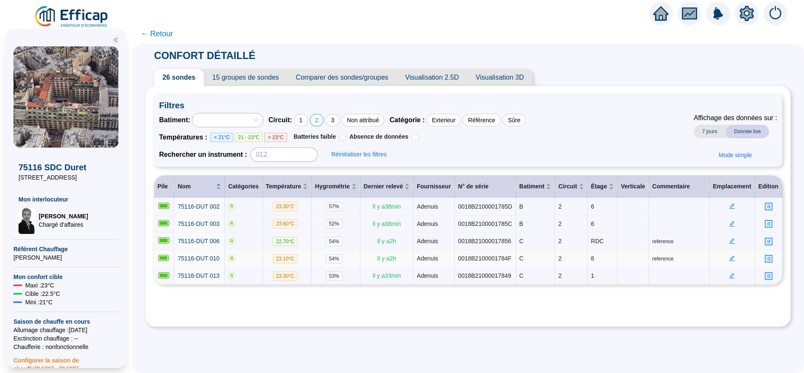
click at [730, 257] on icon "edit" at bounding box center [732, 258] width 5 height 5
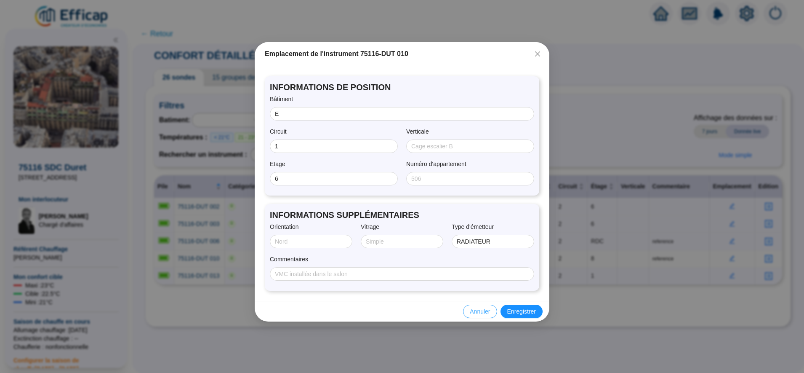
click at [484, 308] on span "Annuler" at bounding box center [480, 311] width 20 height 9
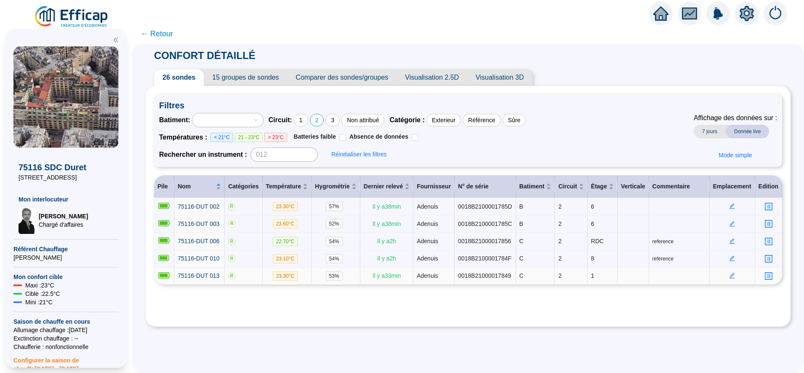
click at [730, 273] on icon "edit" at bounding box center [732, 275] width 5 height 5
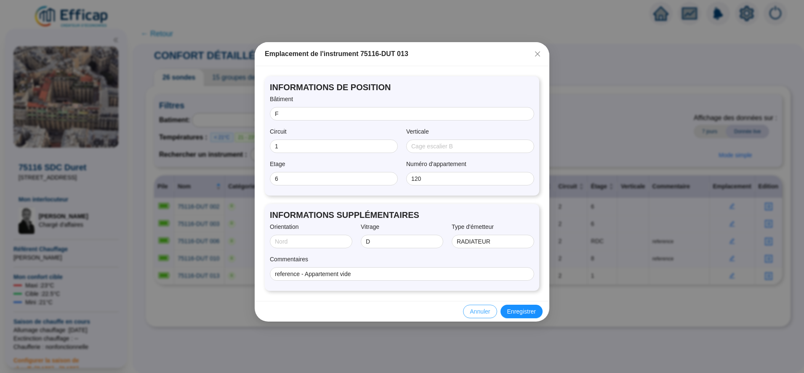
click at [485, 308] on span "Annuler" at bounding box center [480, 311] width 20 height 9
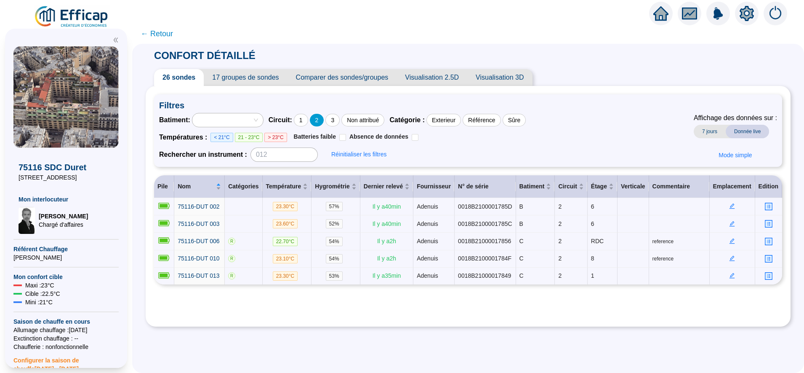
click at [324, 118] on div "2" at bounding box center [317, 120] width 14 height 13
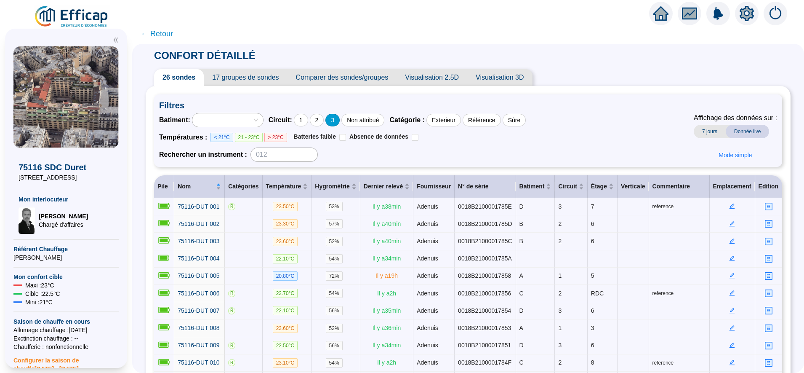
click at [339, 120] on div "3" at bounding box center [333, 120] width 14 height 13
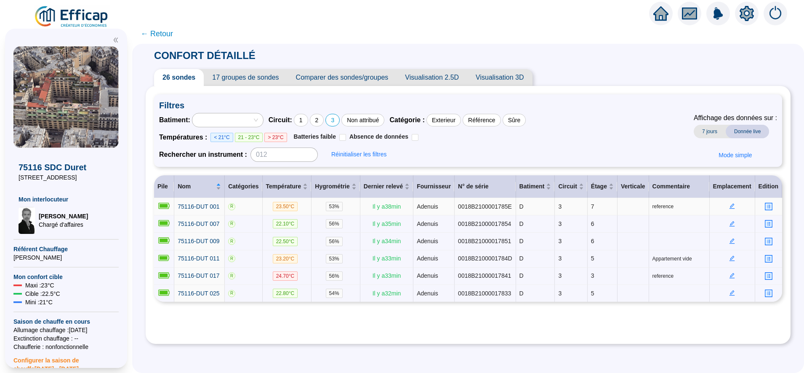
click at [730, 206] on icon "edit" at bounding box center [732, 205] width 5 height 5
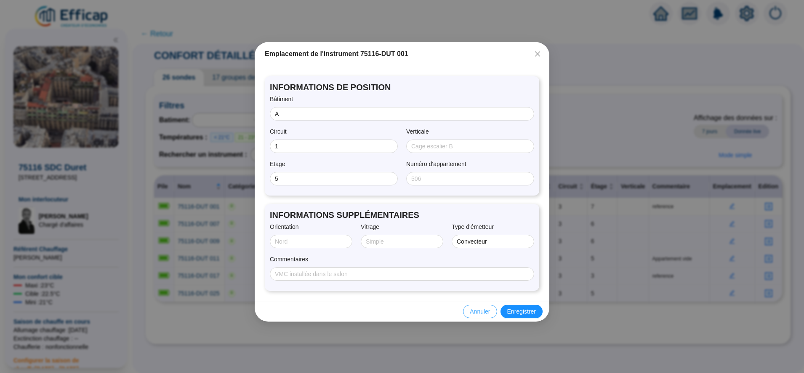
click at [472, 317] on button "Annuler" at bounding box center [480, 310] width 34 height 13
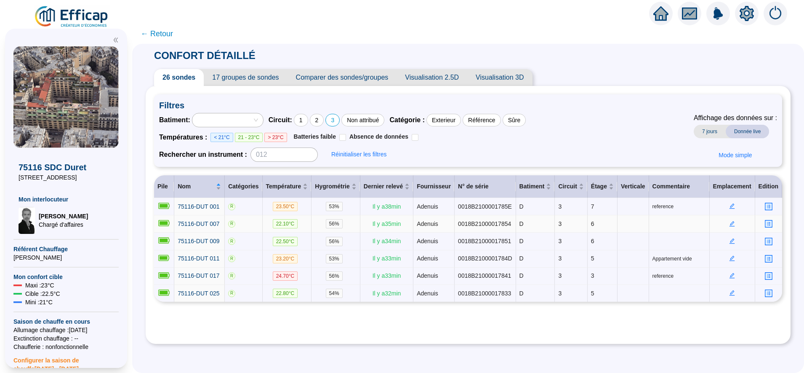
click at [729, 225] on icon "edit" at bounding box center [732, 224] width 6 height 6
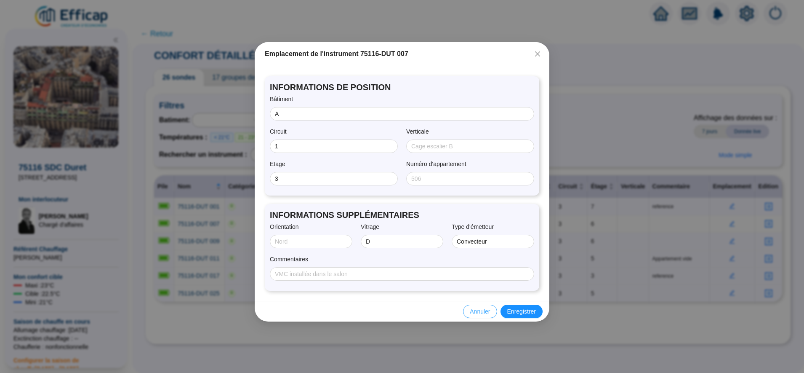
click at [485, 313] on span "Annuler" at bounding box center [480, 311] width 20 height 9
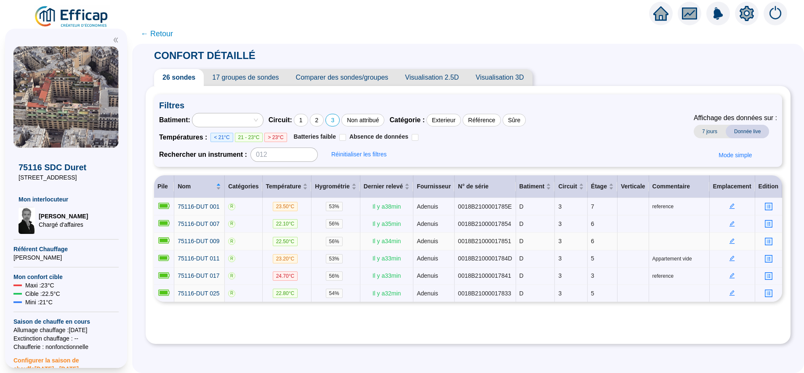
click at [730, 239] on icon "edit" at bounding box center [732, 240] width 5 height 5
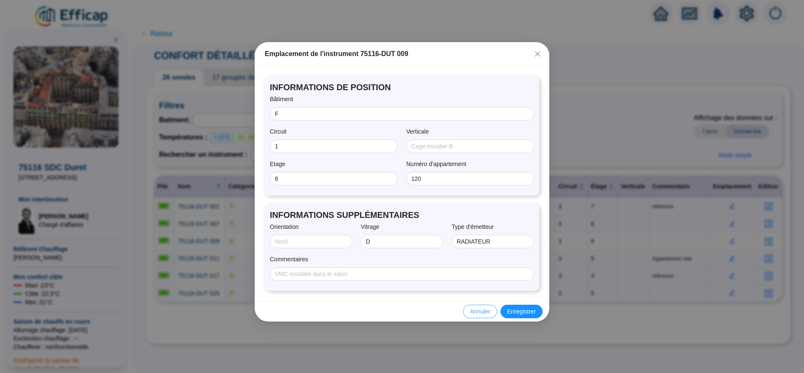
click at [482, 312] on span "Annuler" at bounding box center [480, 311] width 20 height 9
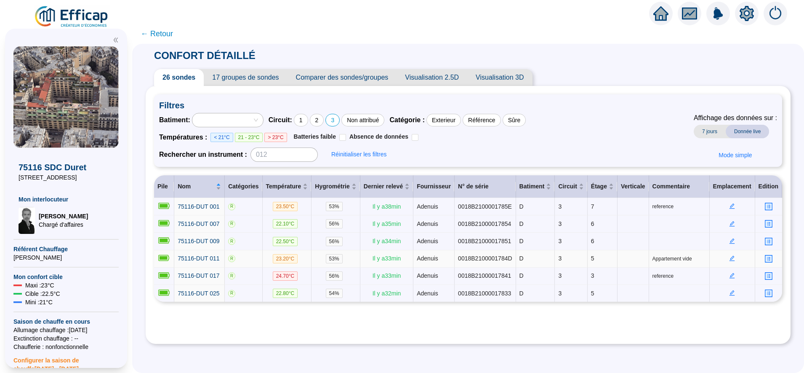
click at [729, 255] on icon "edit" at bounding box center [732, 258] width 6 height 6
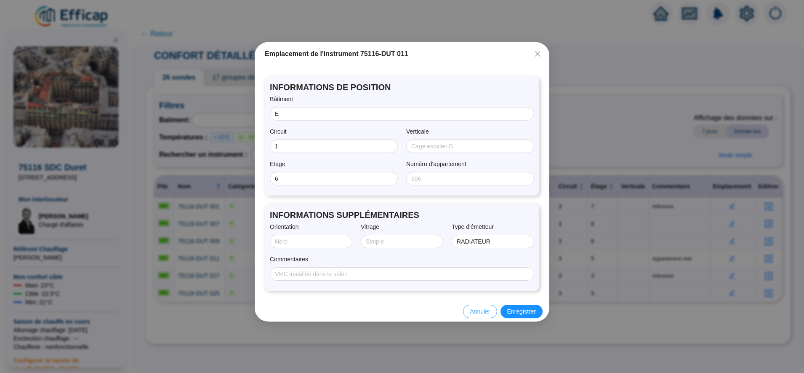
click at [478, 310] on span "Annuler" at bounding box center [480, 311] width 20 height 9
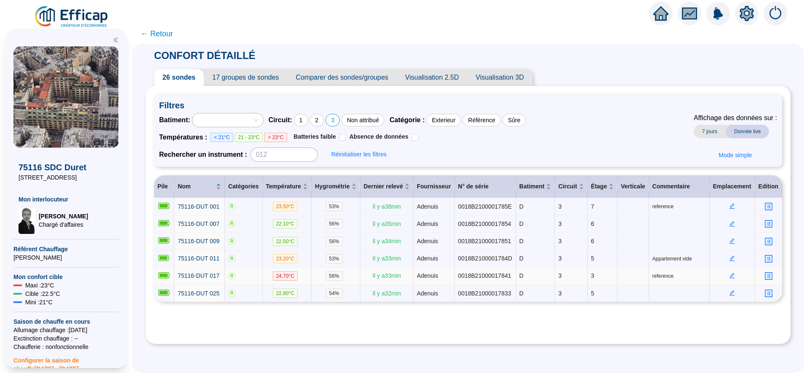
click at [730, 274] on icon "edit" at bounding box center [732, 275] width 5 height 5
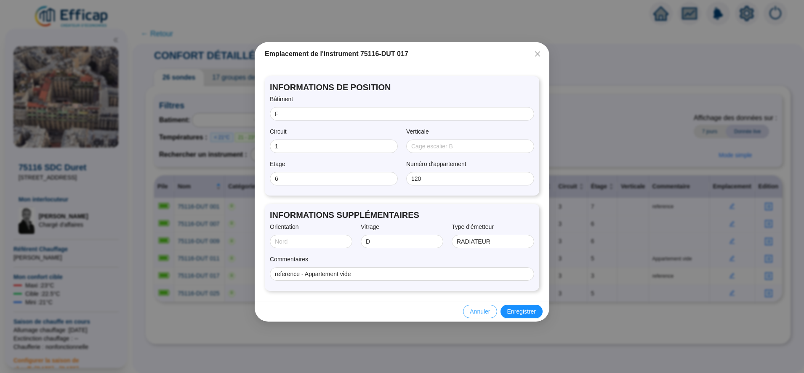
click at [480, 308] on span "Annuler" at bounding box center [480, 311] width 20 height 9
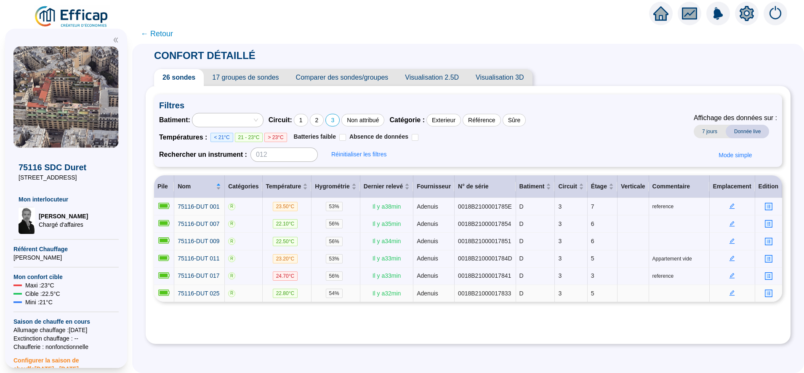
click at [729, 291] on icon "edit" at bounding box center [732, 293] width 6 height 6
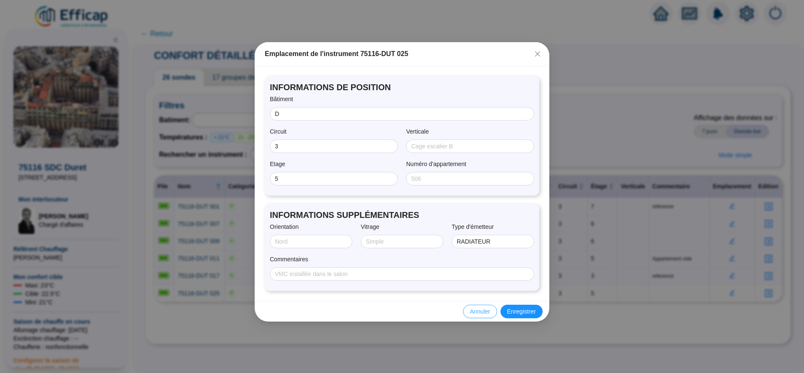
click at [486, 306] on button "Annuler" at bounding box center [480, 310] width 34 height 13
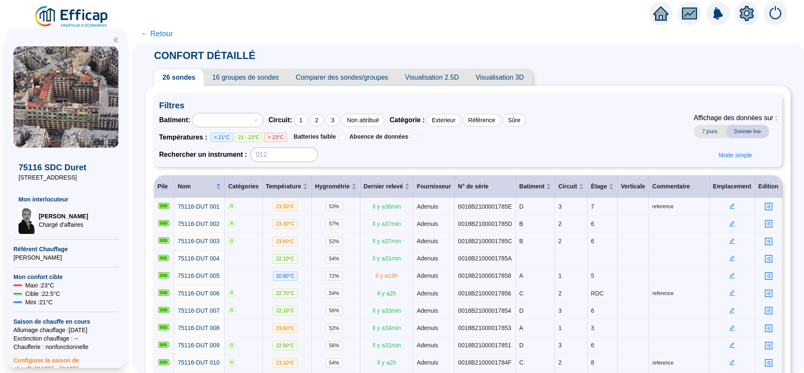
click at [273, 80] on span "16 groupes de sondes" at bounding box center [245, 77] width 83 height 17
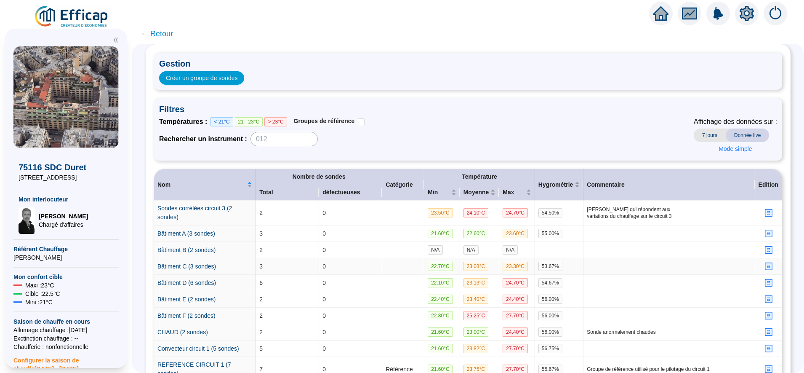
scroll to position [28, 0]
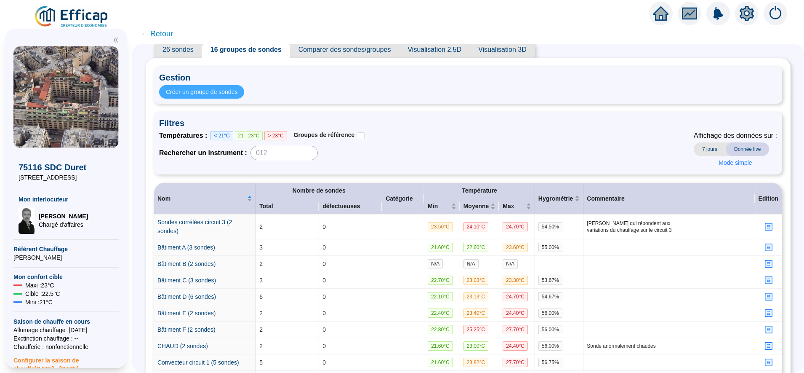
click at [238, 89] on span "Créer un groupe de sondes" at bounding box center [202, 92] width 72 height 9
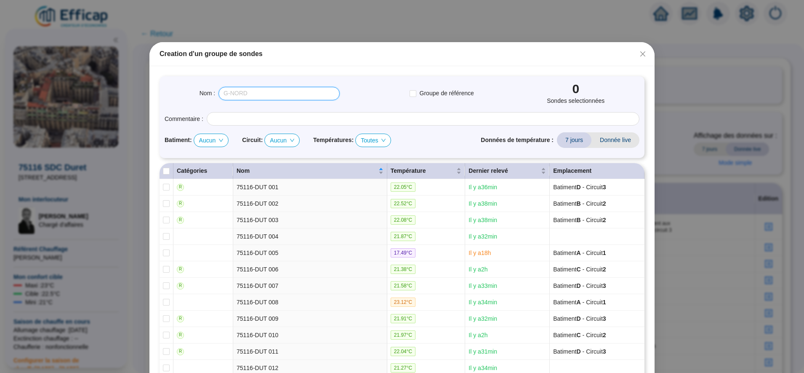
click at [262, 98] on input "text" at bounding box center [279, 93] width 121 height 13
type input "Convecteur circuit 2"
click at [163, 199] on label at bounding box center [166, 203] width 7 height 9
click at [163, 200] on input "checkbox" at bounding box center [166, 203] width 7 height 7
checkbox input "true"
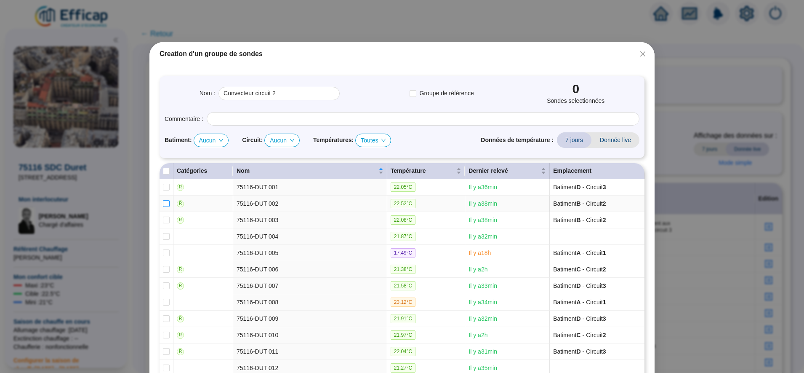
type input "Convecteur circuit 2 (1 sondes)"
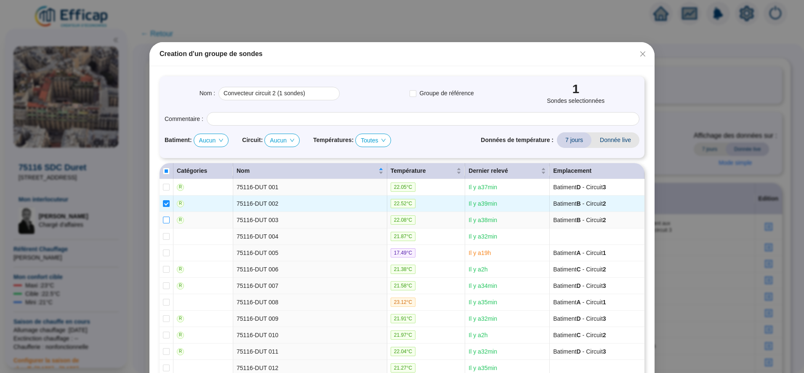
click at [163, 221] on input "checkbox" at bounding box center [166, 219] width 7 height 7
checkbox input "true"
type input "Convecteur circuit 2 (2 sondes)"
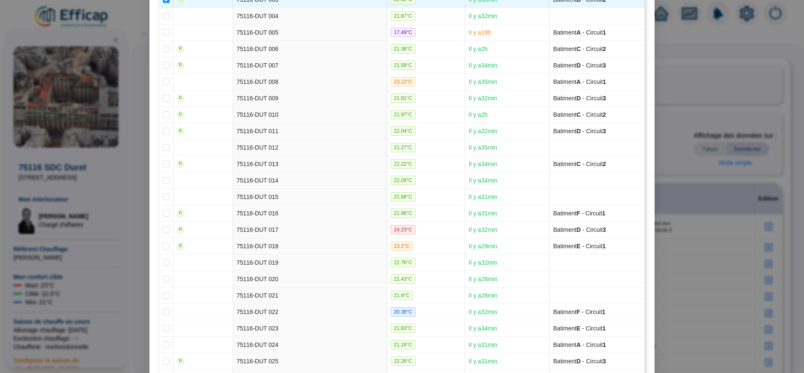
scroll to position [274, 0]
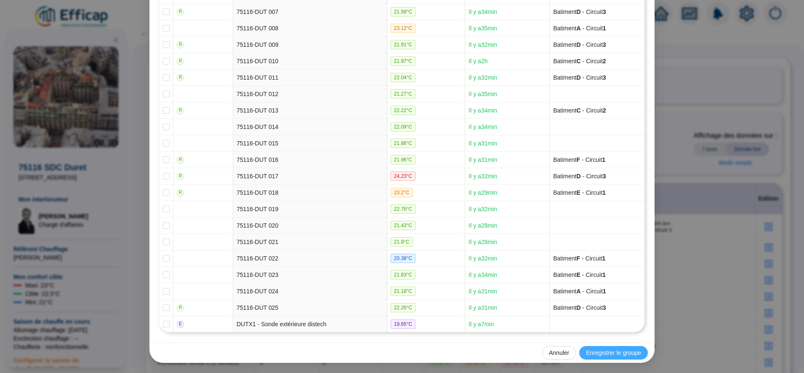
click at [596, 348] on span "Enregistrer le groupe" at bounding box center [613, 352] width 55 height 9
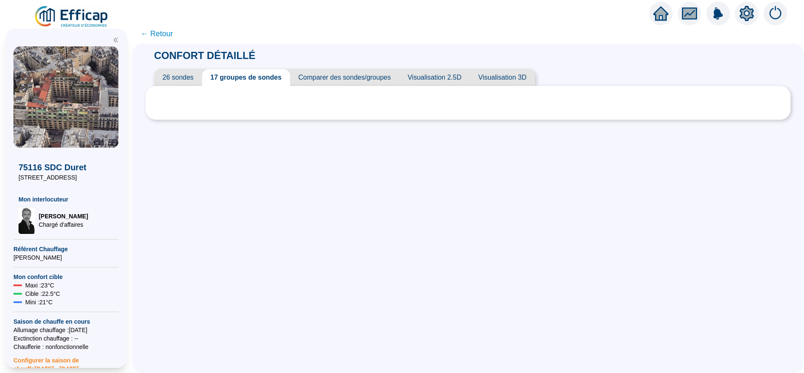
scroll to position [0, 0]
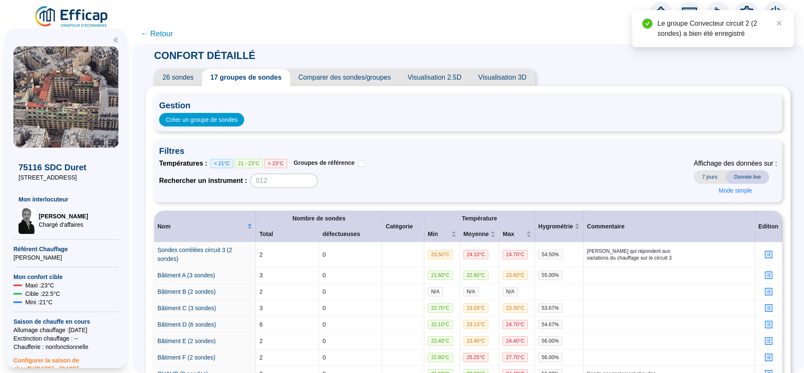
click at [188, 74] on span "26 sondes" at bounding box center [178, 77] width 48 height 17
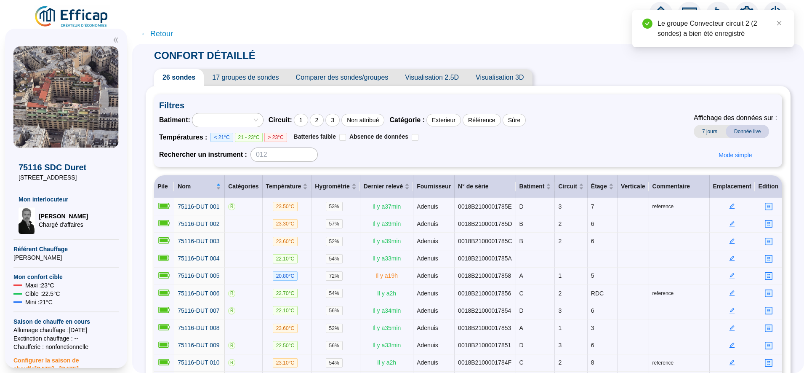
click at [255, 73] on span "17 groupes de sondes" at bounding box center [245, 77] width 83 height 17
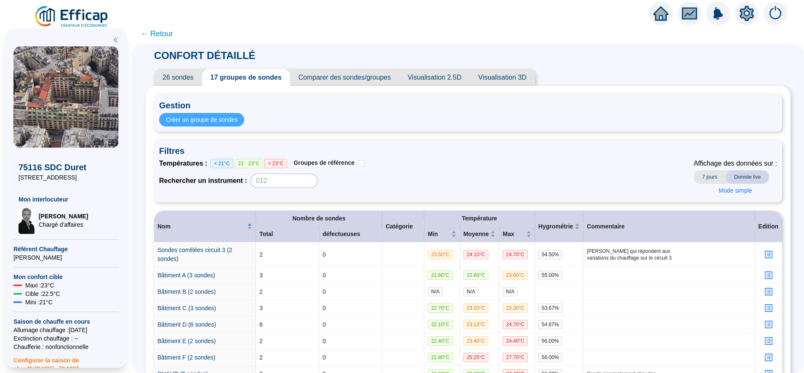
click at [225, 117] on span "Créer un groupe de sondes" at bounding box center [202, 119] width 72 height 9
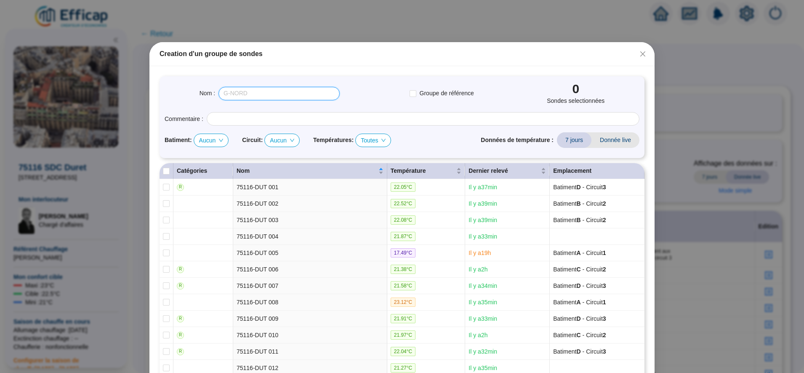
click at [235, 87] on input "text" at bounding box center [279, 93] width 121 height 13
type input "convecteur circuit 3"
click at [163, 186] on input "checkbox" at bounding box center [166, 187] width 7 height 7
checkbox input "true"
type input "convecteur circuit 3 (1 sondes)"
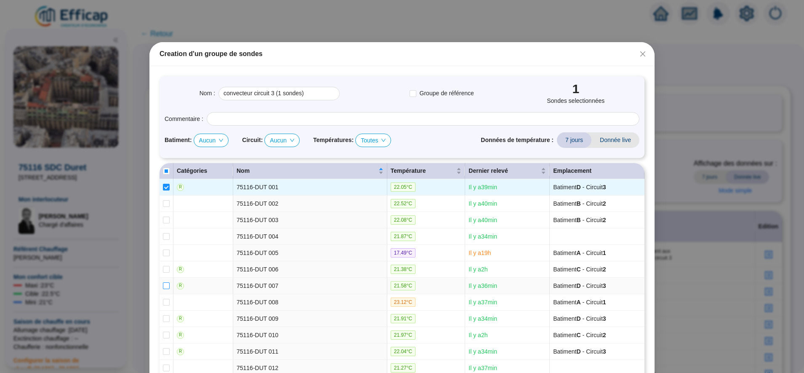
click at [163, 286] on input "checkbox" at bounding box center [166, 285] width 7 height 7
checkbox input "true"
type input "convecteur circuit 3 (2 sondes)"
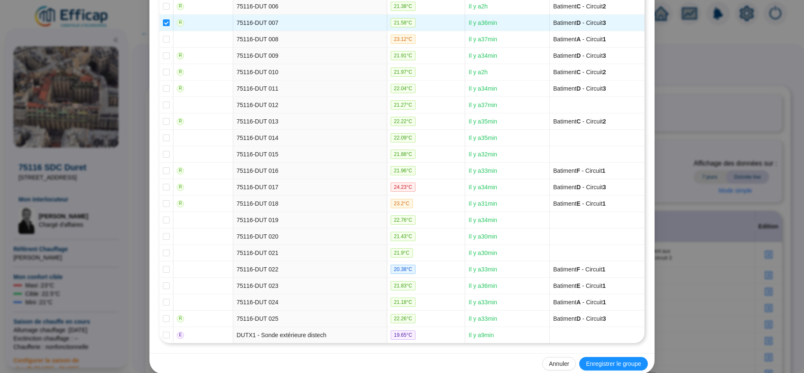
scroll to position [274, 0]
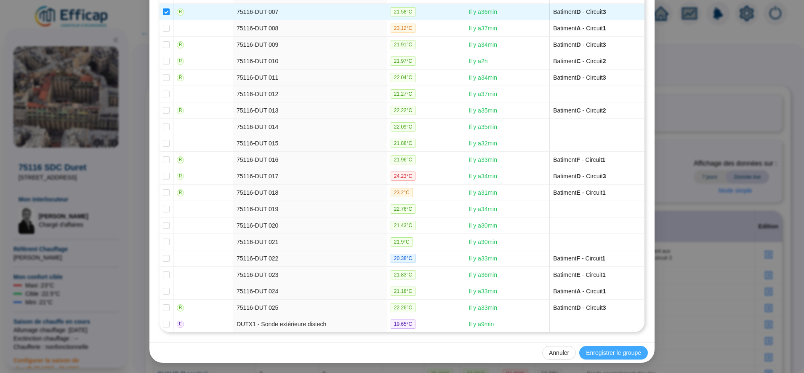
click at [614, 356] on span "Enregistrer le groupe" at bounding box center [613, 352] width 55 height 9
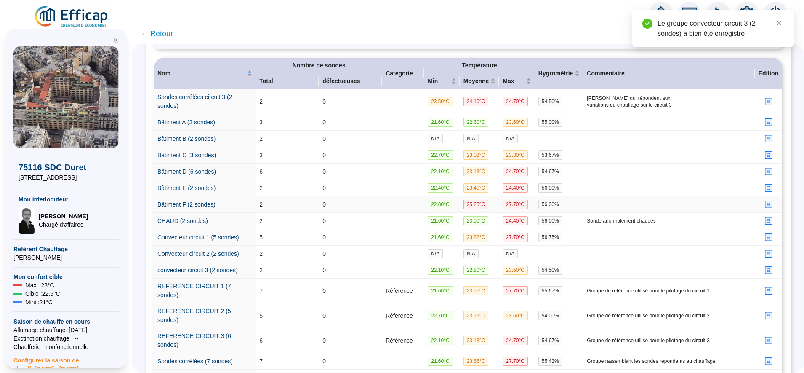
scroll to position [220, 0]
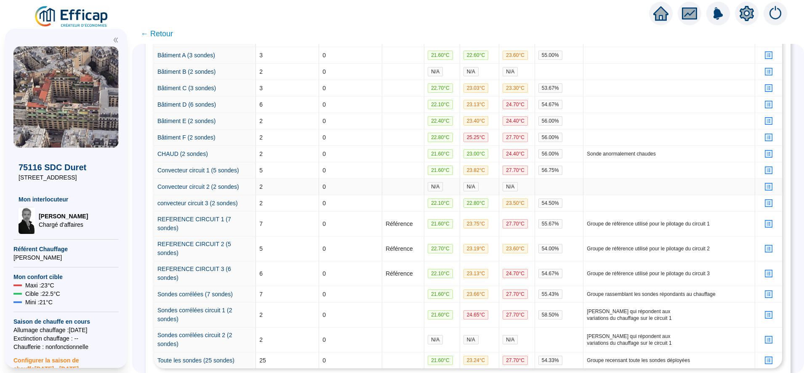
click at [283, 179] on td "2" at bounding box center [287, 187] width 63 height 16
click at [238, 183] on link "Convecteur circuit 2 (2 sondes)" at bounding box center [198, 186] width 82 height 7
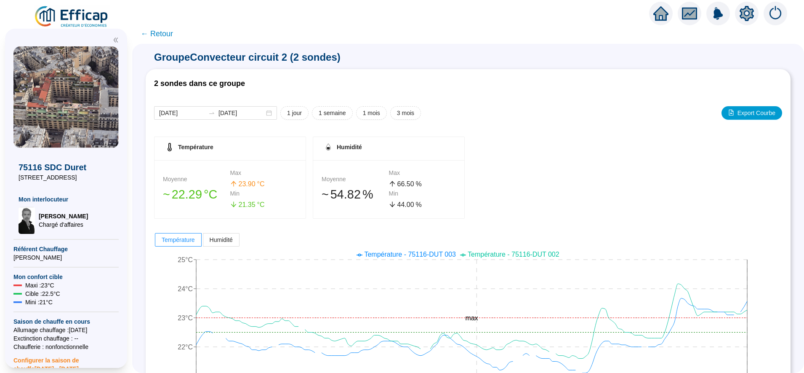
click at [165, 36] on span "← Retour" at bounding box center [157, 34] width 32 height 12
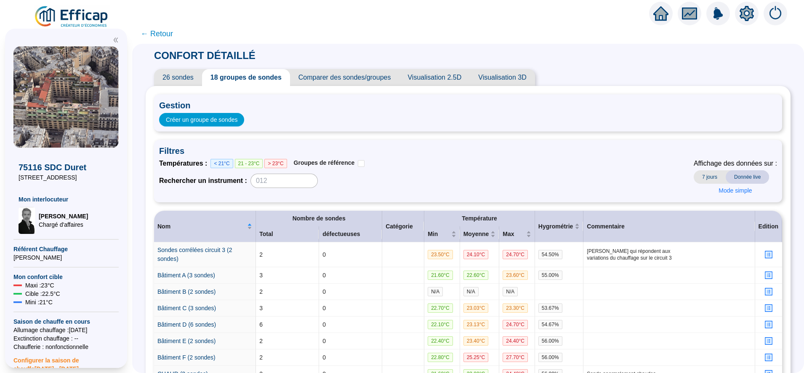
click at [186, 76] on span "26 sondes" at bounding box center [178, 77] width 48 height 17
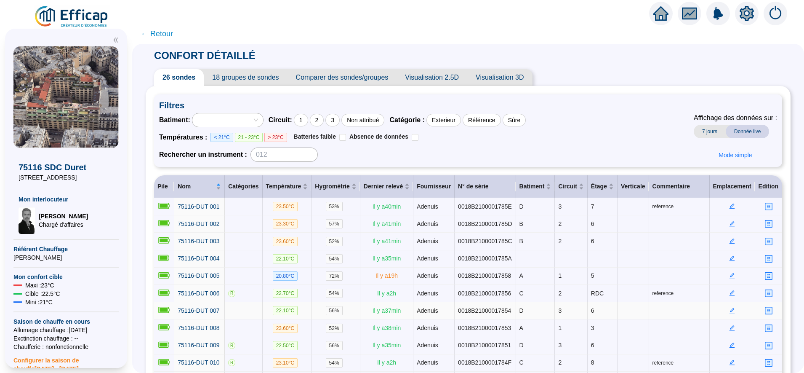
click at [731, 308] on icon "edit" at bounding box center [732, 309] width 3 height 3
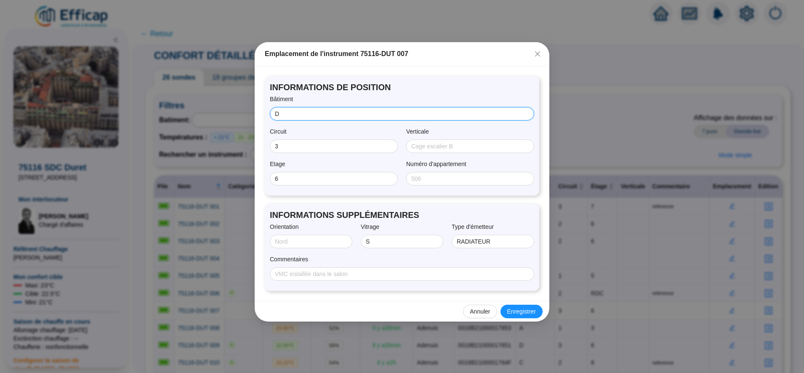
click at [298, 115] on input "D" at bounding box center [401, 113] width 253 height 9
type input "E"
click at [365, 145] on input "3" at bounding box center [333, 146] width 116 height 9
click at [521, 318] on button "Enregistrer" at bounding box center [522, 310] width 42 height 13
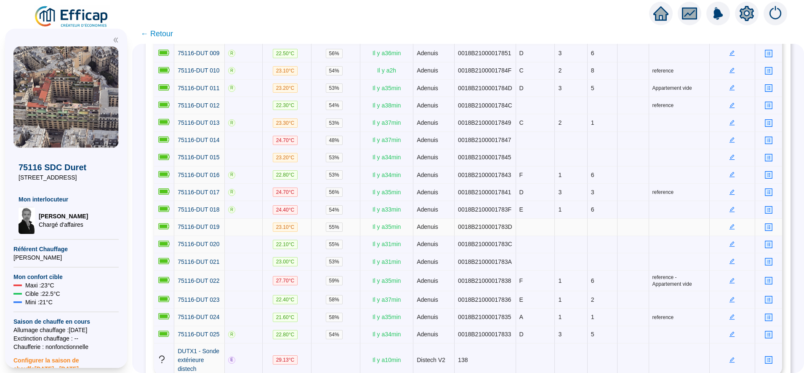
scroll to position [293, 0]
click at [729, 296] on icon "edit" at bounding box center [732, 299] width 6 height 6
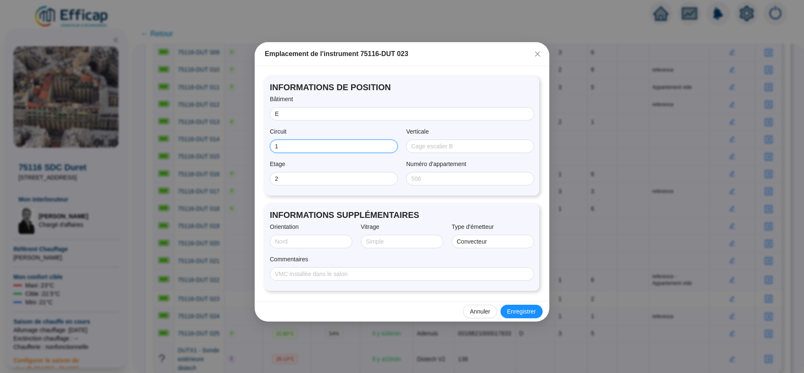
click at [327, 149] on input "1" at bounding box center [333, 146] width 116 height 9
type input "3"
click at [525, 313] on span "Enregistrer" at bounding box center [521, 311] width 29 height 9
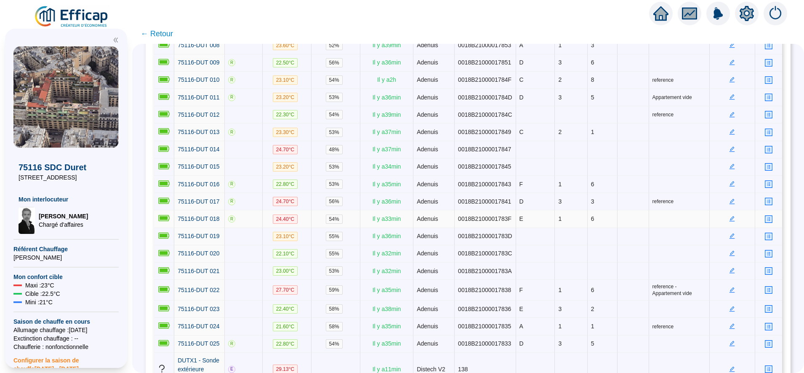
scroll to position [341, 0]
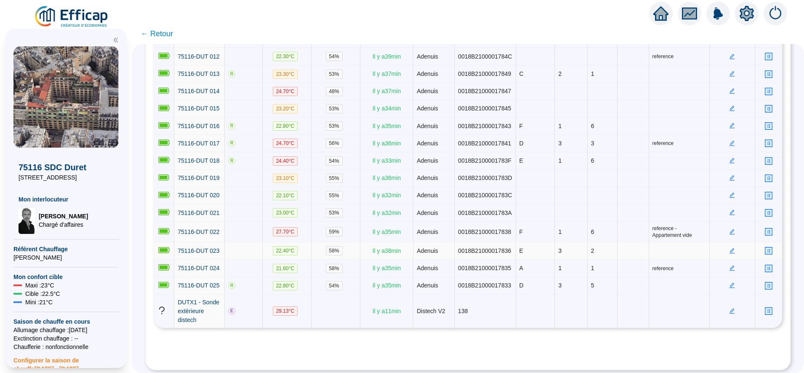
click at [729, 248] on icon "edit" at bounding box center [732, 251] width 6 height 6
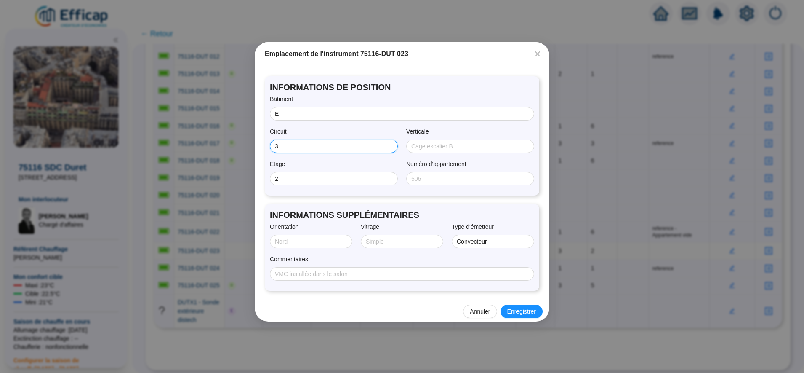
click at [351, 143] on input "3" at bounding box center [333, 146] width 116 height 9
type input "1"
click at [527, 310] on span "Enregistrer" at bounding box center [521, 311] width 29 height 9
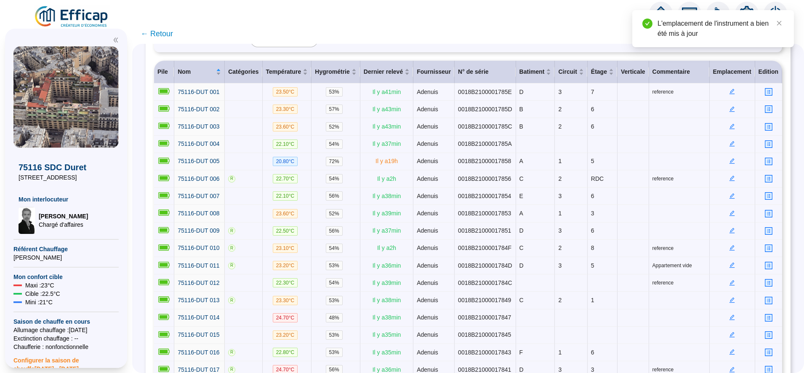
scroll to position [0, 0]
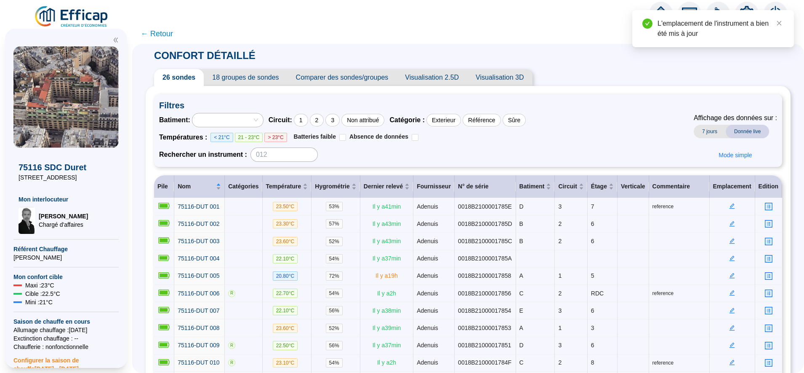
click at [171, 32] on span "← Retour" at bounding box center [157, 34] width 32 height 12
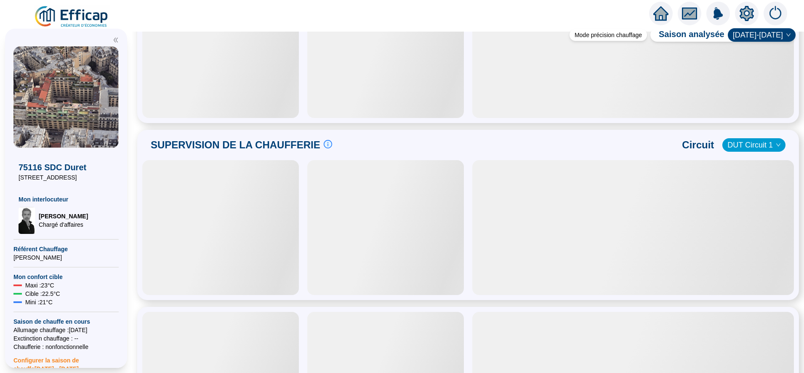
scroll to position [447, 0]
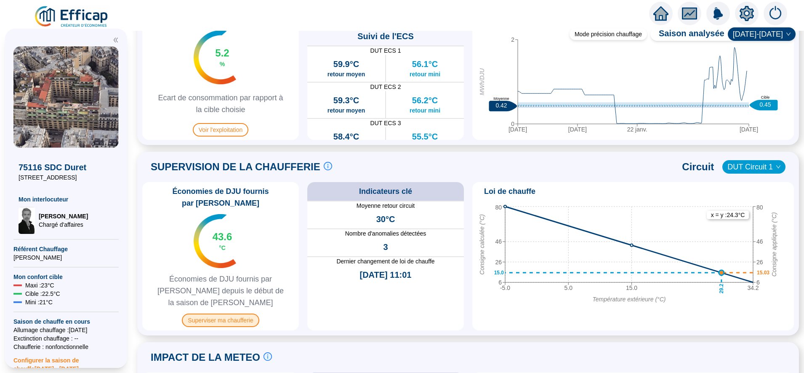
click at [233, 313] on span "Superviser ma chaufferie" at bounding box center [220, 319] width 77 height 13
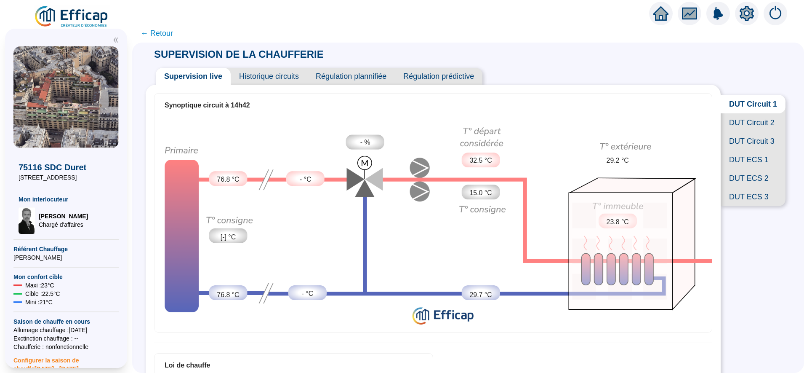
click at [288, 76] on span "Historique circuits" at bounding box center [269, 76] width 77 height 17
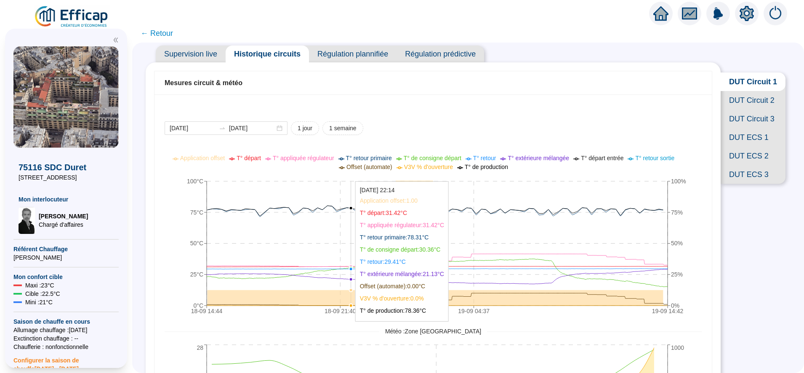
scroll to position [10, 0]
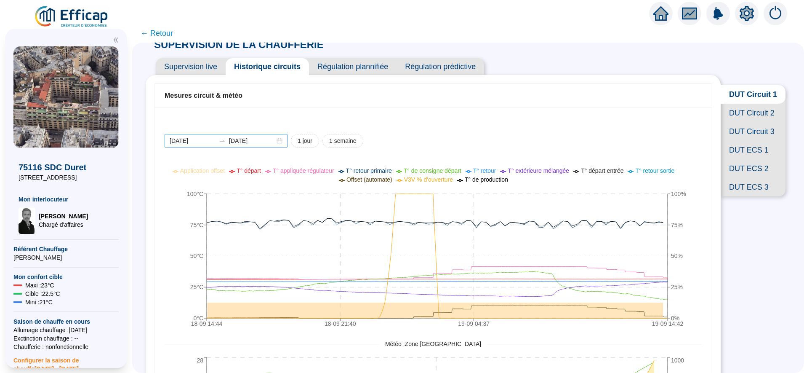
click at [202, 146] on div "2025-09-18 2025-09-19" at bounding box center [226, 140] width 123 height 13
click at [269, 104] on div "Mesures circuit & météo" at bounding box center [434, 96] width 558 height 24
click at [282, 118] on div "2025-09-18 2025-09-19 1 jour 1 semaine 18-09 14:44 18-09 21:40 19-09 04:37 19-0…" at bounding box center [434, 320] width 558 height 427
click at [218, 69] on span "Supervision live" at bounding box center [191, 66] width 70 height 17
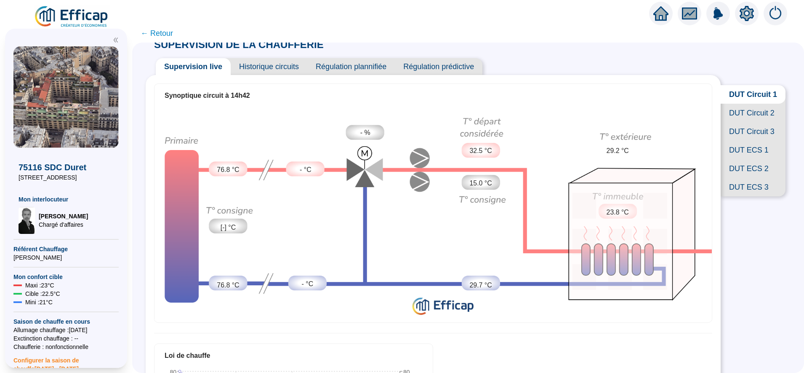
click at [167, 37] on span "← Retour" at bounding box center [157, 33] width 32 height 12
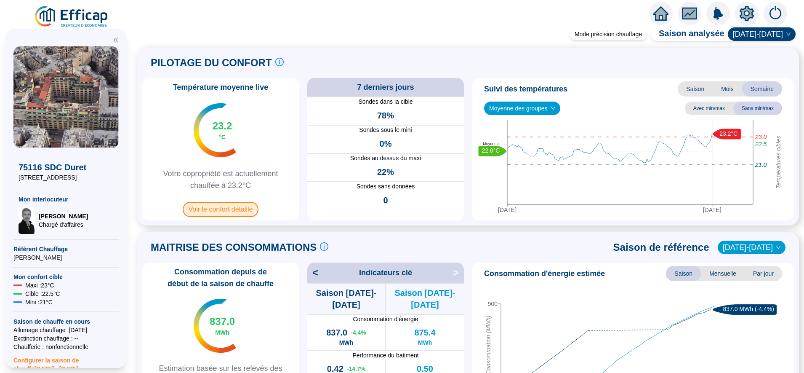
click at [220, 205] on span "Voir le confort détaillé" at bounding box center [221, 209] width 76 height 15
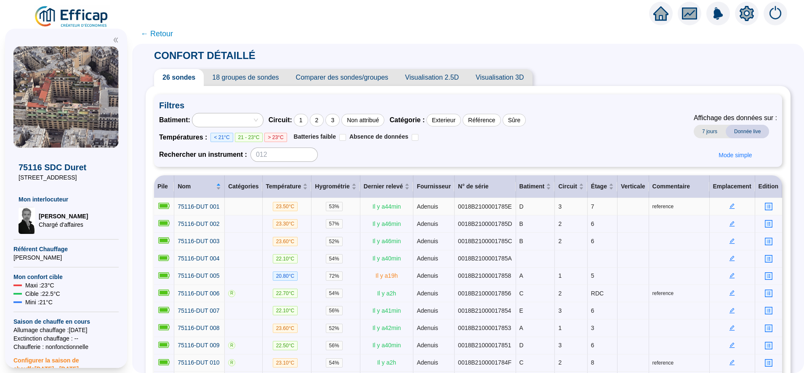
click at [731, 207] on icon "edit" at bounding box center [732, 205] width 3 height 3
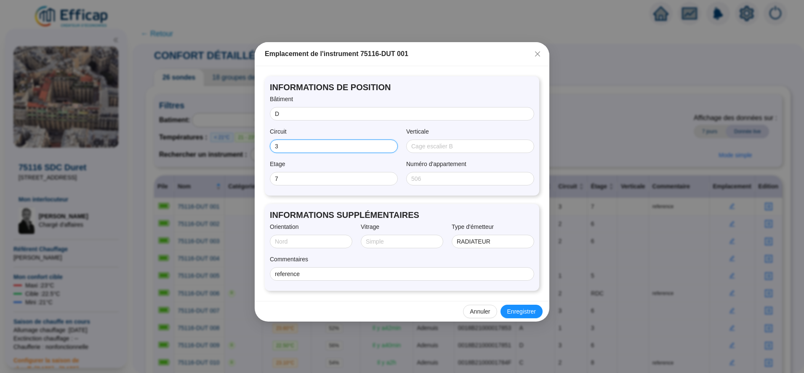
click at [301, 146] on input "3" at bounding box center [333, 146] width 116 height 9
type input "3"
click at [300, 273] on input "reference" at bounding box center [401, 274] width 253 height 9
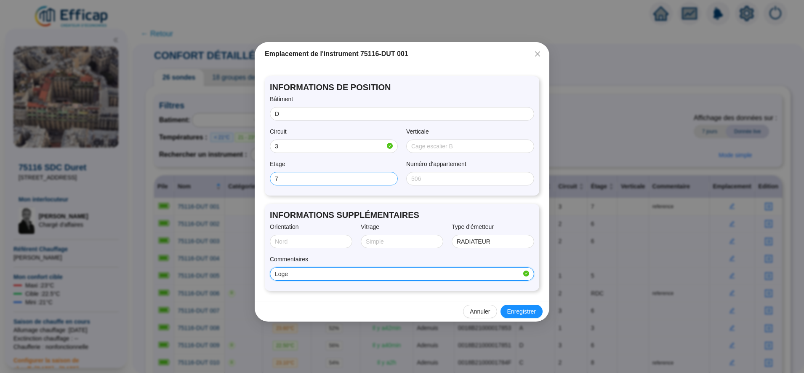
type input "Loge"
click at [288, 182] on input "7" at bounding box center [333, 178] width 116 height 9
click at [514, 315] on span "Enregistrer" at bounding box center [521, 311] width 29 height 9
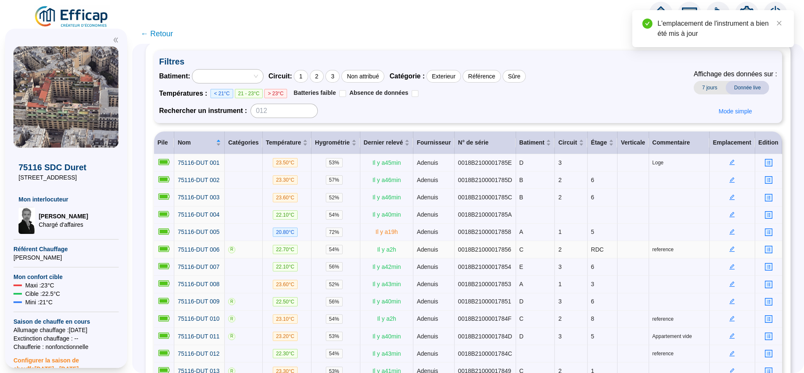
scroll to position [44, 0]
click at [729, 298] on icon "edit" at bounding box center [732, 301] width 6 height 6
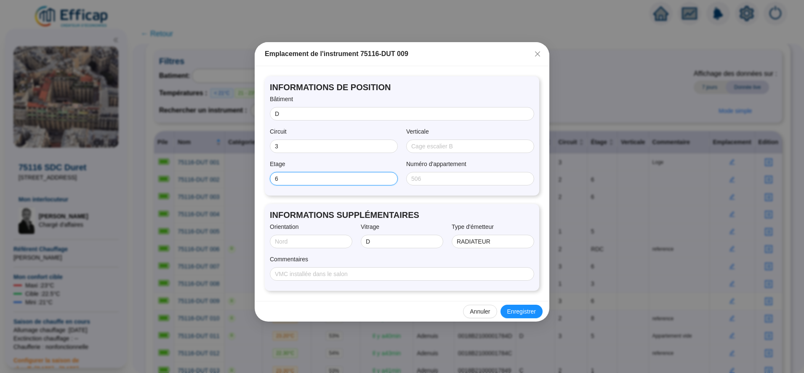
click at [310, 176] on input "6" at bounding box center [333, 178] width 116 height 9
click at [308, 278] on input "Commentaires" at bounding box center [401, 274] width 253 height 9
type input "Loge"
click at [304, 115] on input "D" at bounding box center [401, 113] width 253 height 9
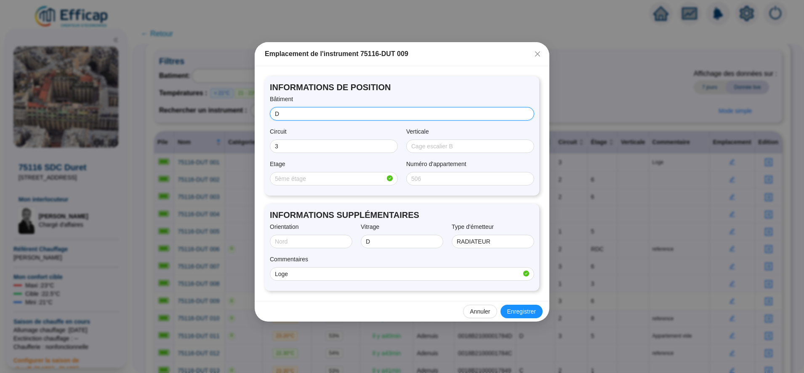
click at [286, 110] on input "D" at bounding box center [401, 113] width 253 height 9
type input "A"
click at [518, 307] on span "Enregistrer" at bounding box center [521, 311] width 29 height 9
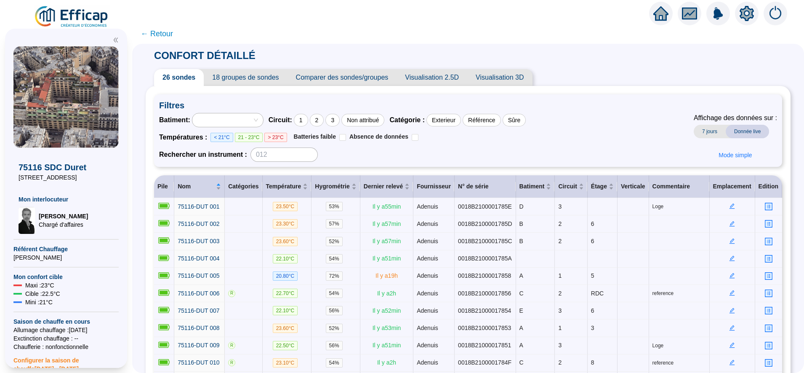
click at [170, 31] on span "← Retour" at bounding box center [157, 34] width 32 height 12
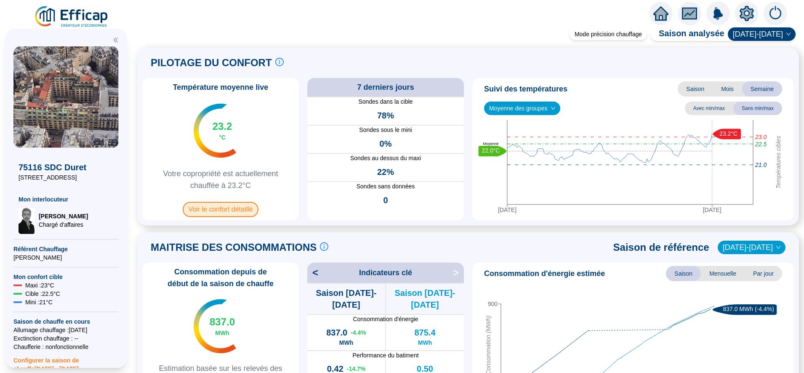
click at [248, 211] on span "Voir le confort détaillé" at bounding box center [221, 209] width 76 height 15
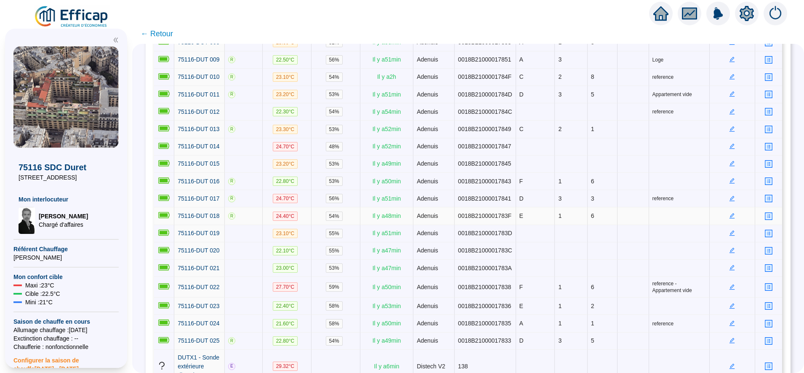
scroll to position [296, 0]
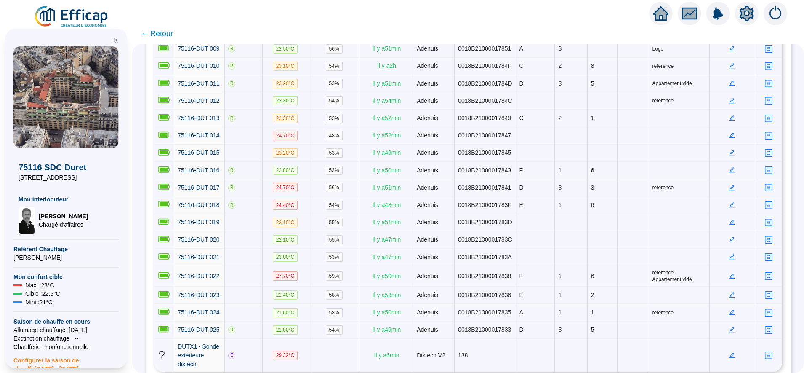
click at [170, 30] on span "← Retour" at bounding box center [157, 34] width 32 height 12
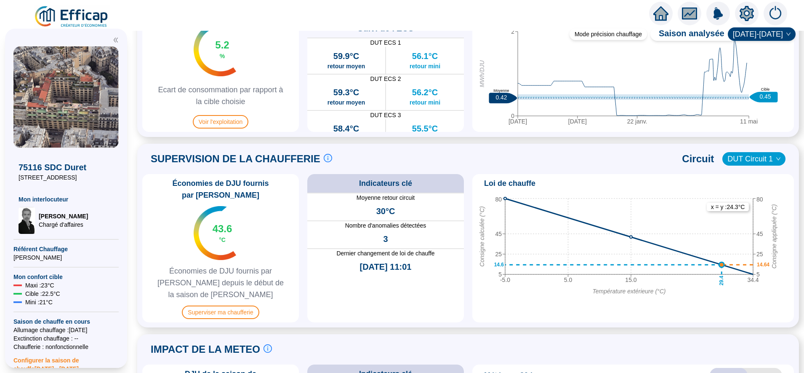
scroll to position [455, 0]
click at [238, 305] on span "Superviser ma chaufferie" at bounding box center [220, 311] width 77 height 13
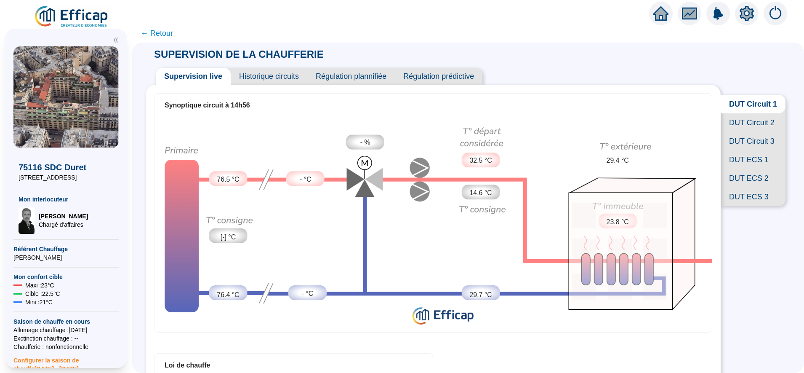
click at [764, 131] on span "DUT Circuit 2" at bounding box center [753, 122] width 65 height 19
click at [739, 150] on span "DUT Circuit 3" at bounding box center [753, 141] width 65 height 19
click at [749, 169] on span "DUT ECS 1" at bounding box center [753, 159] width 65 height 19
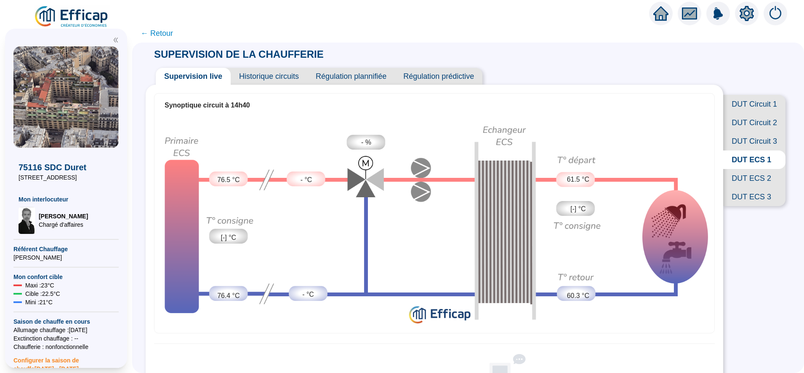
click at [737, 187] on span "DUT ECS 2" at bounding box center [754, 178] width 62 height 19
click at [738, 206] on span "DUT ECS 3" at bounding box center [754, 196] width 62 height 19
click at [745, 187] on span "DUT ECS 2" at bounding box center [754, 178] width 62 height 19
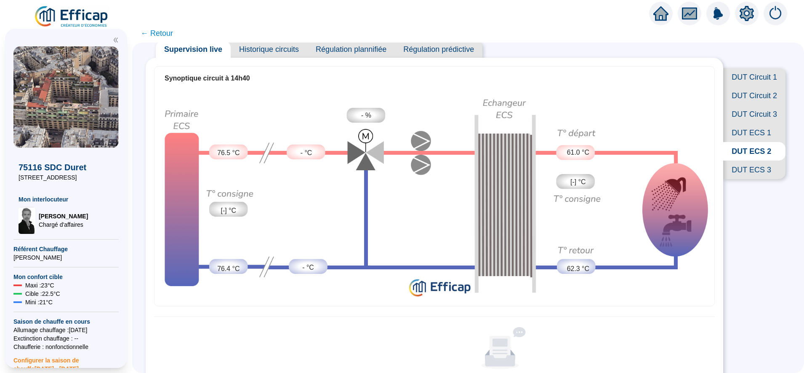
click at [742, 142] on span "DUT ECS 1" at bounding box center [754, 132] width 62 height 19
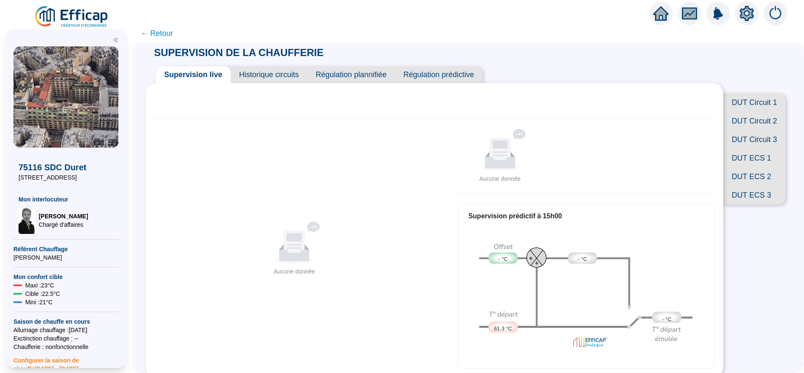
scroll to position [27, 0]
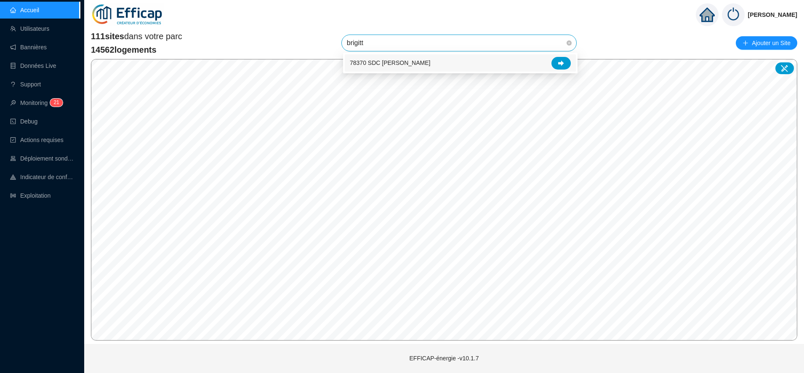
type input "brigitte"
click at [564, 67] on div at bounding box center [561, 63] width 19 height 13
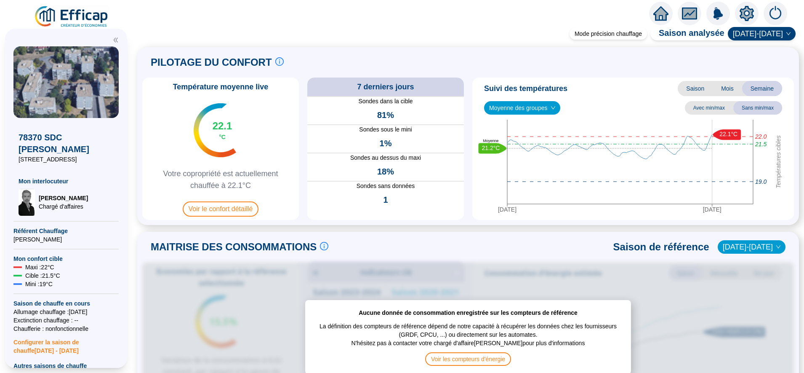
click at [230, 201] on div "Température moyenne live 22.1 °C Votre copropriété est actuellement chauffée à …" at bounding box center [220, 148] width 157 height 142
click at [231, 203] on span "Voir le confort détaillé" at bounding box center [221, 208] width 76 height 15
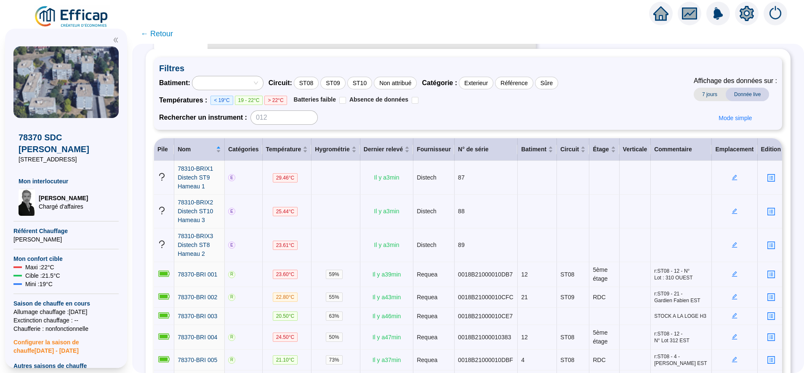
scroll to position [33, 0]
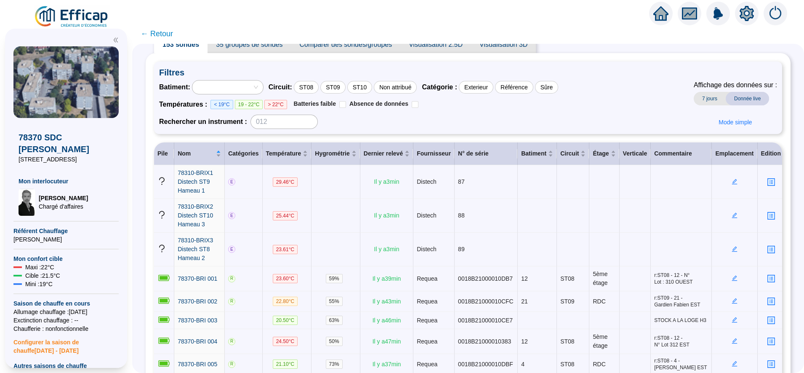
click at [171, 32] on span "← Retour" at bounding box center [157, 34] width 32 height 12
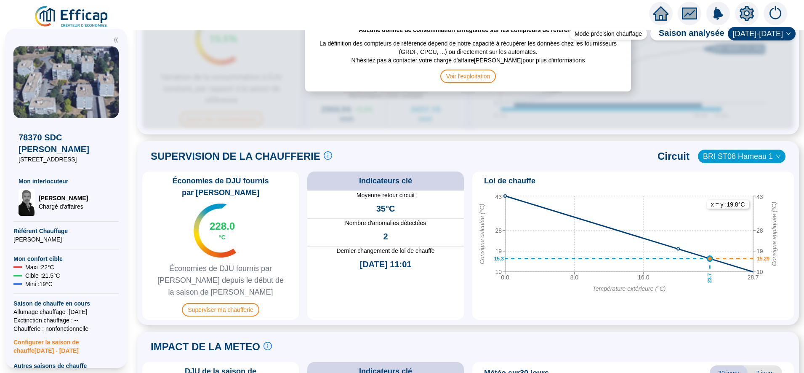
scroll to position [490, 0]
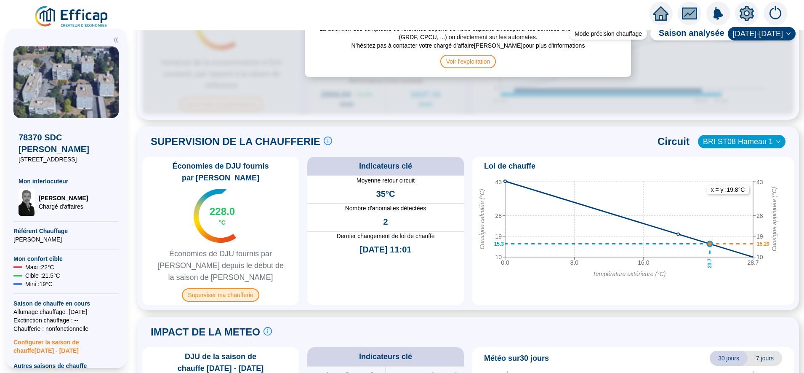
click at [228, 288] on span "Superviser ma chaufferie" at bounding box center [220, 294] width 77 height 13
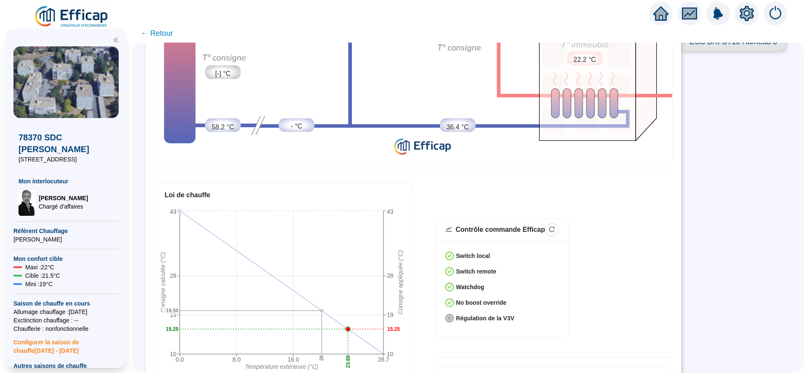
scroll to position [153, 0]
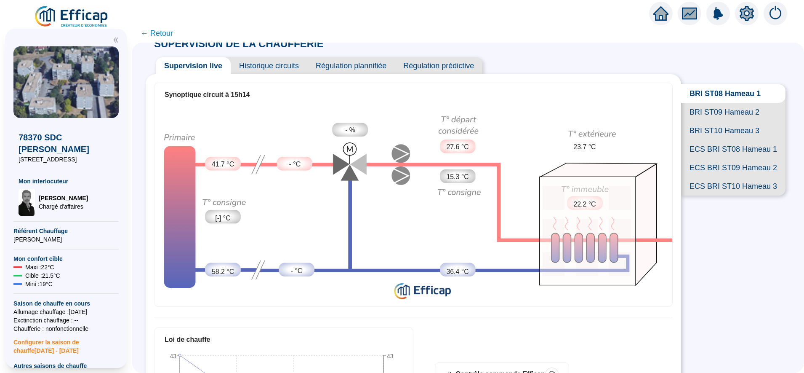
scroll to position [10, 0]
click at [284, 66] on span "Historique circuits" at bounding box center [269, 66] width 77 height 17
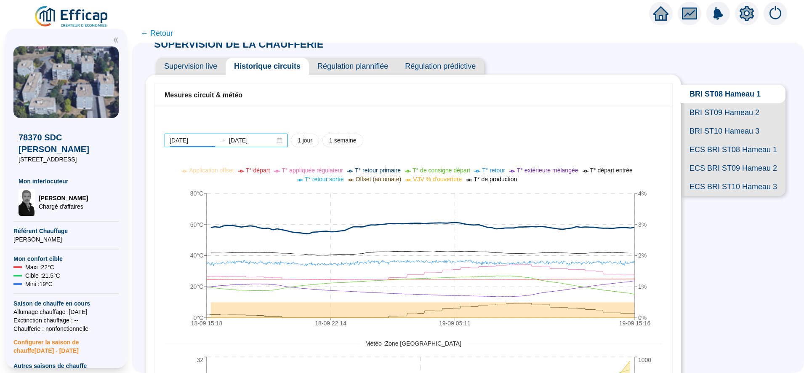
click at [197, 144] on input "2025-09-18" at bounding box center [193, 140] width 46 height 9
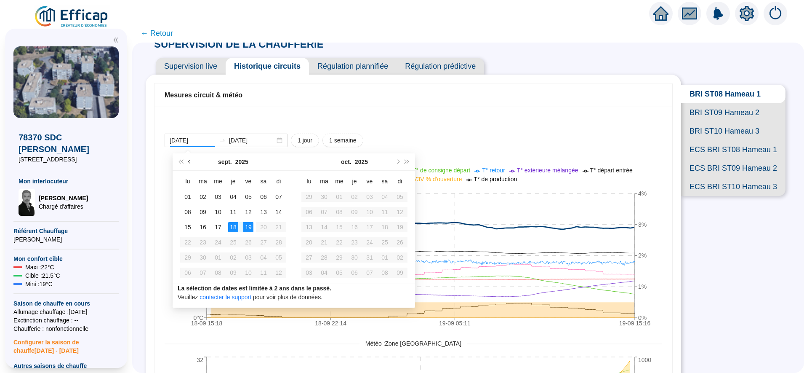
click at [189, 163] on button "Mois précédent (PageUp)" at bounding box center [189, 161] width 9 height 17
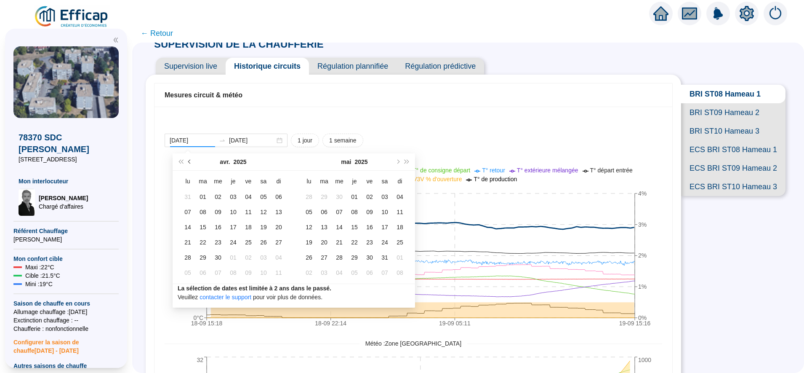
click at [189, 163] on button "Mois précédent (PageUp)" at bounding box center [189, 161] width 9 height 17
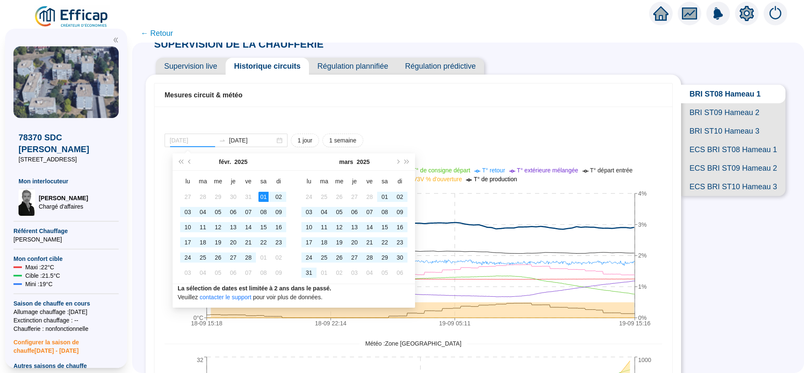
type input "2025-02-01"
click at [264, 198] on div "01" at bounding box center [264, 197] width 10 height 10
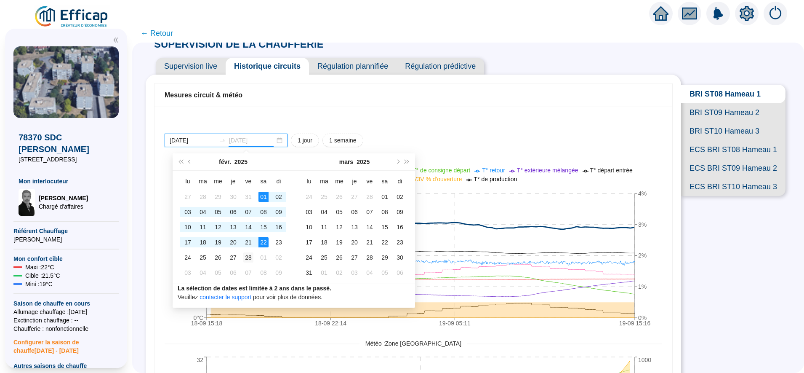
type input "2025-02-28"
click at [249, 259] on div "28" at bounding box center [248, 257] width 10 height 10
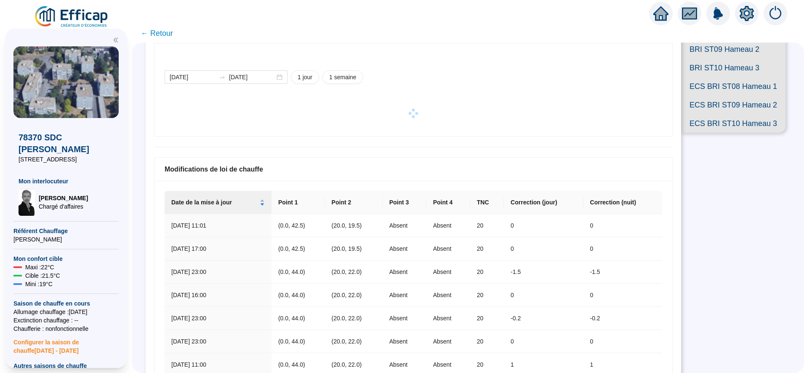
scroll to position [79, 0]
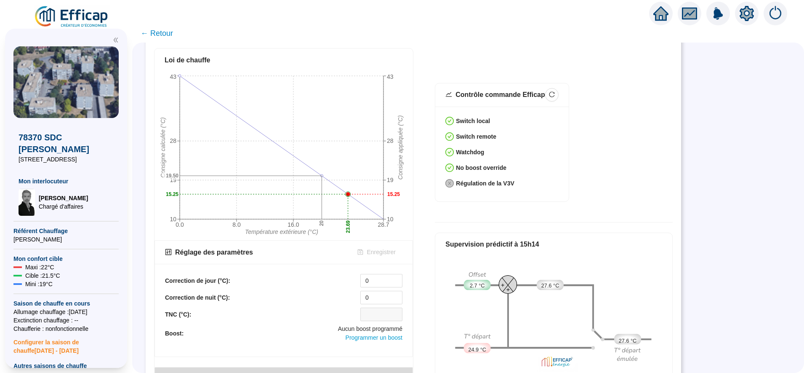
scroll to position [289, 0]
click at [10, 180] on div "78370 SDC [PERSON_NAME] [STREET_ADDRESS] Mon interlocuteur [PERSON_NAME] d'affa…" at bounding box center [66, 198] width 122 height 339
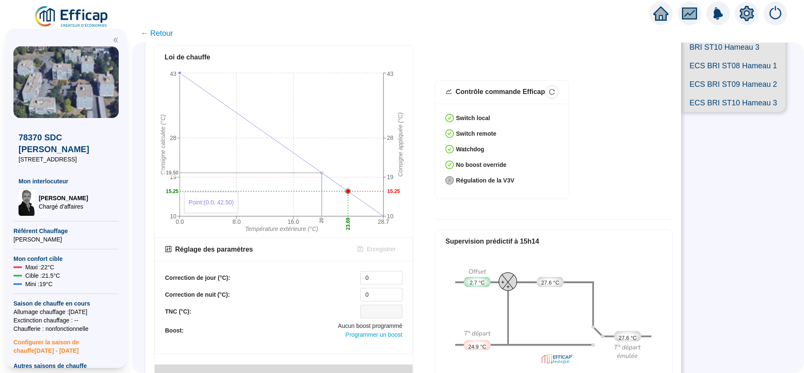
scroll to position [0, 0]
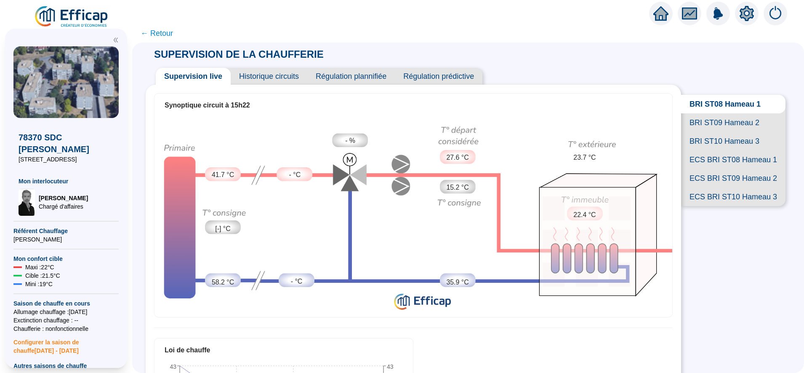
click at [162, 34] on span "← Retour" at bounding box center [157, 33] width 32 height 12
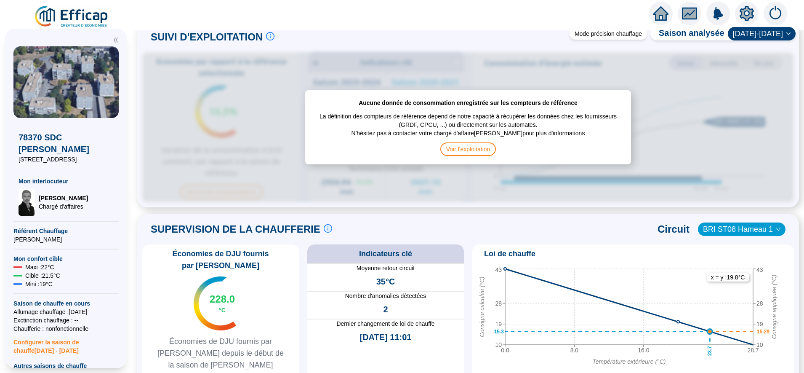
scroll to position [406, 0]
